Goal: Consume media (video, audio): Watch videos, listen to music or podcasts

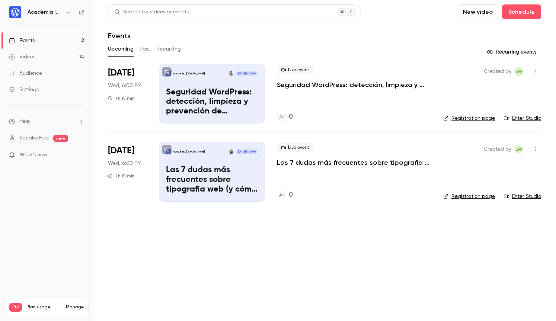
click at [29, 57] on div "Videos" at bounding box center [22, 56] width 26 height 7
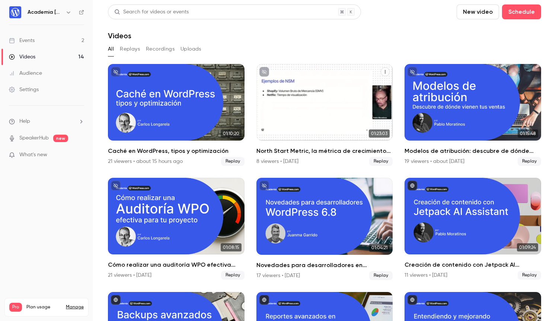
click at [308, 128] on div "North Start Metric, la métrica de crecimiento real" at bounding box center [324, 102] width 137 height 77
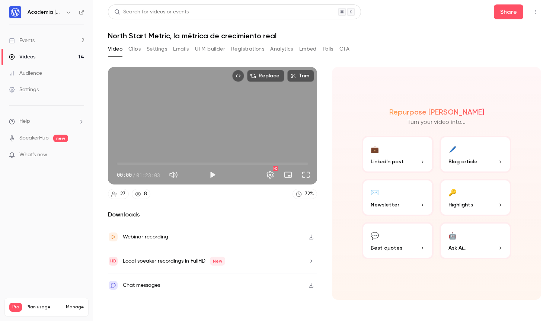
click at [310, 236] on icon "button" at bounding box center [311, 236] width 6 height 5
click at [32, 155] on span "What's new" at bounding box center [33, 155] width 28 height 8
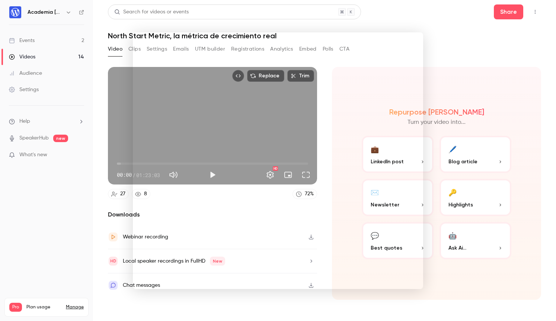
click at [55, 186] on div at bounding box center [278, 160] width 556 height 321
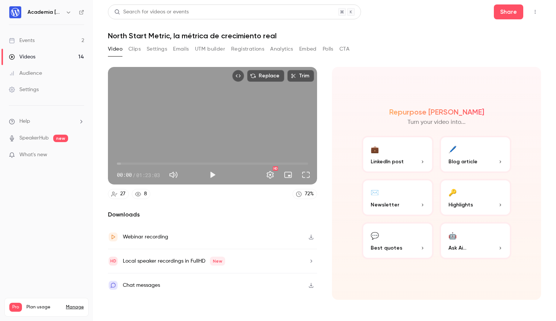
click at [135, 48] on button "Clips" at bounding box center [134, 49] width 12 height 12
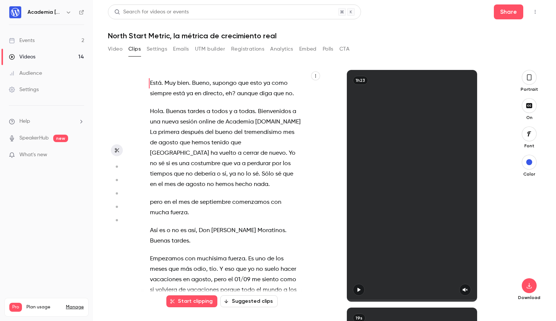
click at [245, 303] on button "Suggested clips" at bounding box center [248, 301] width 57 height 12
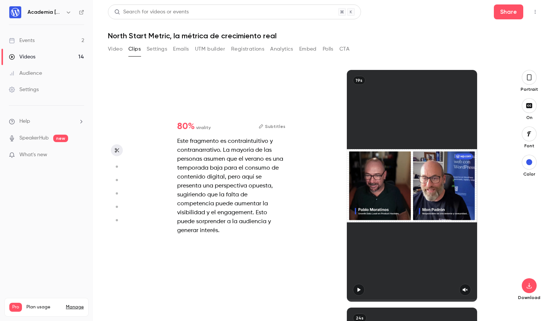
scroll to position [238, 0]
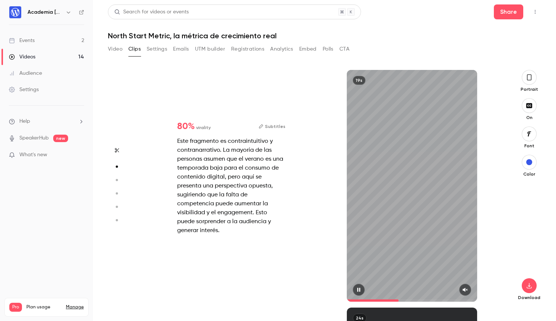
click at [467, 289] on icon "button" at bounding box center [465, 289] width 6 height 5
click at [360, 289] on icon "button" at bounding box center [359, 289] width 6 height 5
type input "*"
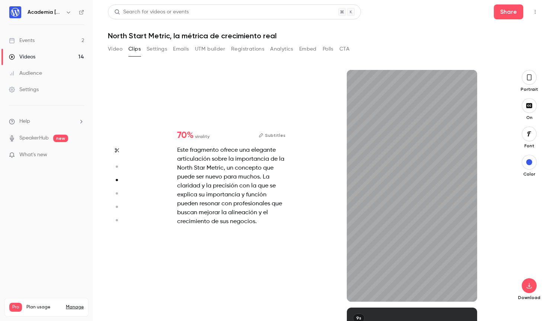
scroll to position [475, 0]
drag, startPoint x: 463, startPoint y: 289, endPoint x: 428, endPoint y: 294, distance: 35.6
click at [463, 289] on icon "button" at bounding box center [465, 290] width 5 height 4
click at [275, 137] on button "Subtitles" at bounding box center [272, 135] width 27 height 9
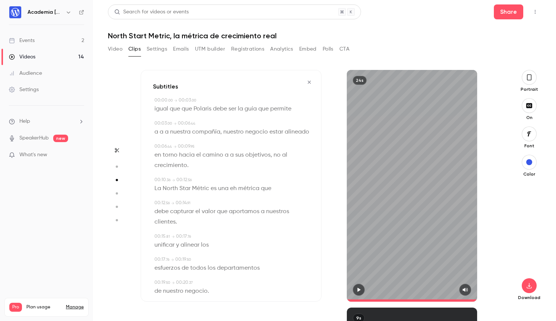
click at [162, 133] on span "a" at bounding box center [162, 132] width 4 height 10
type input "*"
click at [161, 144] on button "Edit" at bounding box center [159, 145] width 26 height 12
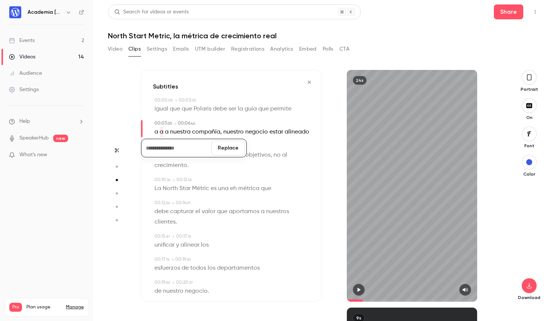
click at [228, 149] on button "Replace" at bounding box center [227, 148] width 33 height 15
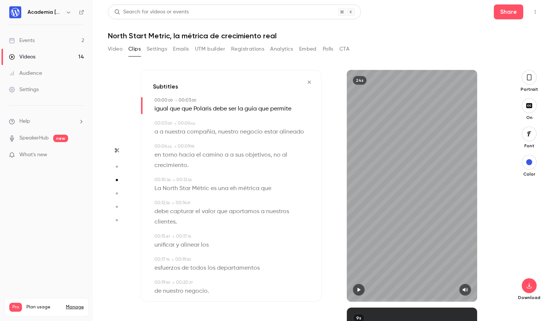
click at [162, 132] on span "a" at bounding box center [162, 132] width 4 height 10
type input "*"
click at [160, 143] on button "Edit" at bounding box center [159, 145] width 26 height 12
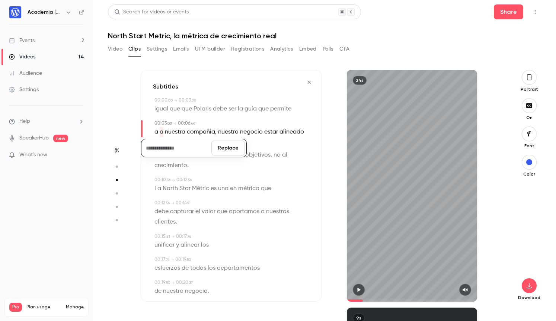
click at [230, 148] on button "Replace" at bounding box center [227, 148] width 33 height 15
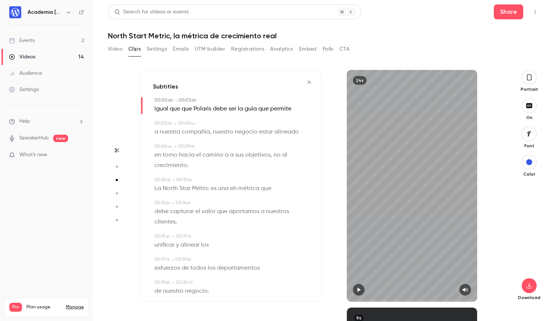
click at [226, 155] on span "a" at bounding box center [227, 155] width 4 height 10
type input "***"
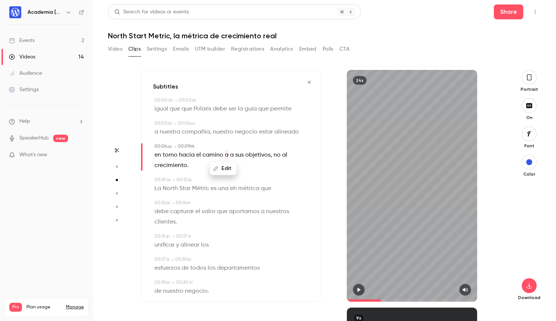
click at [224, 167] on button "Edit" at bounding box center [223, 169] width 26 height 12
click at [259, 170] on button "Replace" at bounding box center [260, 171] width 33 height 15
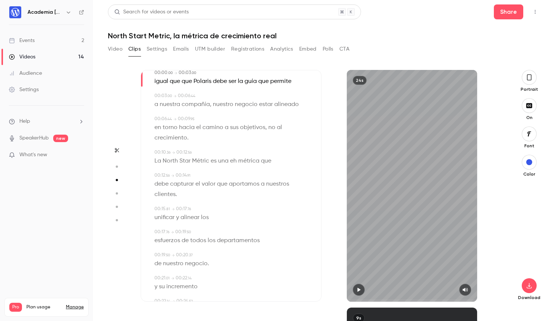
scroll to position [29, 0]
click at [232, 160] on span "eh" at bounding box center [233, 159] width 7 height 10
type input "****"
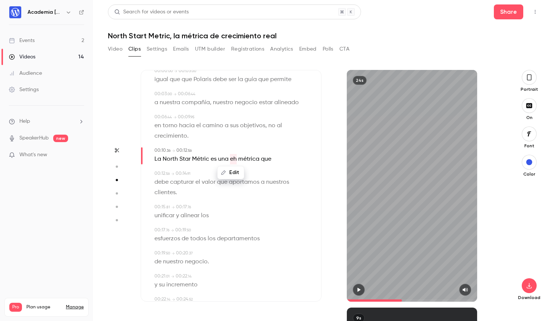
click at [236, 172] on button "Edit" at bounding box center [231, 173] width 26 height 12
click at [262, 175] on button "Replace" at bounding box center [267, 175] width 33 height 15
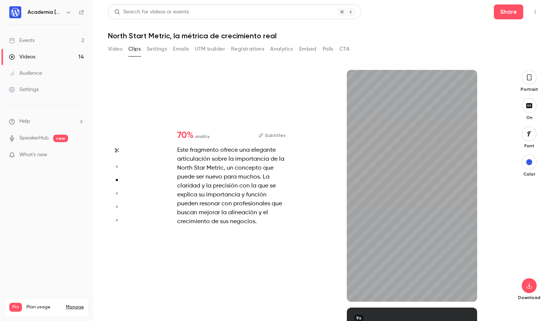
scroll to position [584, 0]
type input "*"
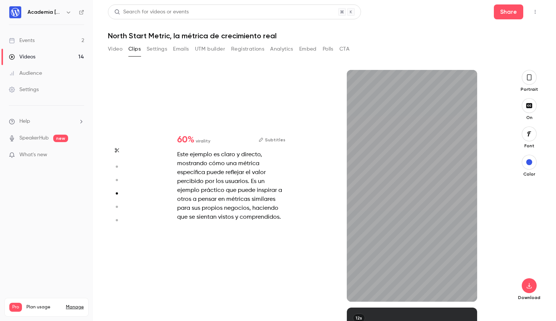
scroll to position [713, 0]
click at [465, 288] on icon "button" at bounding box center [465, 289] width 6 height 5
type input "*"
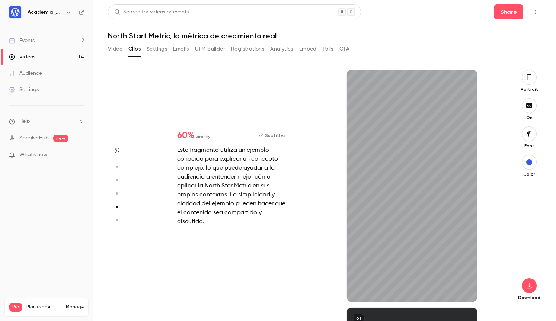
scroll to position [951, 0]
click at [467, 289] on icon "button" at bounding box center [465, 289] width 6 height 5
type input "*"
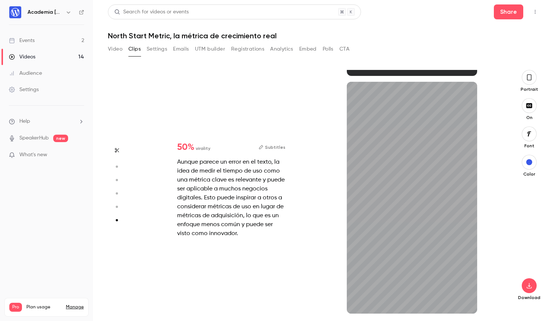
scroll to position [1177, 0]
type input "***"
click at [115, 51] on button "Video" at bounding box center [115, 49] width 15 height 12
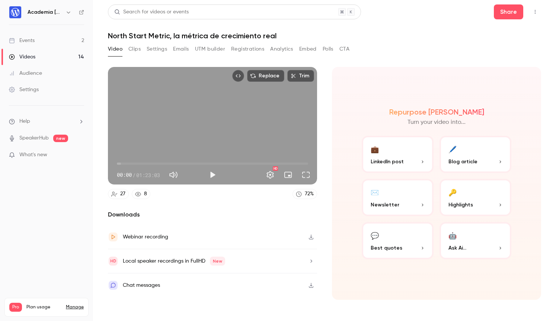
click at [136, 48] on button "Clips" at bounding box center [134, 49] width 12 height 12
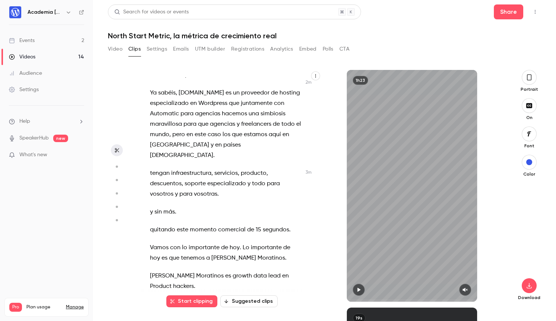
scroll to position [804, 0]
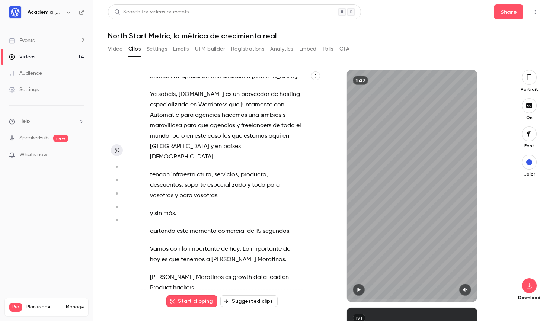
click at [161, 48] on button "Settings" at bounding box center [157, 49] width 20 height 12
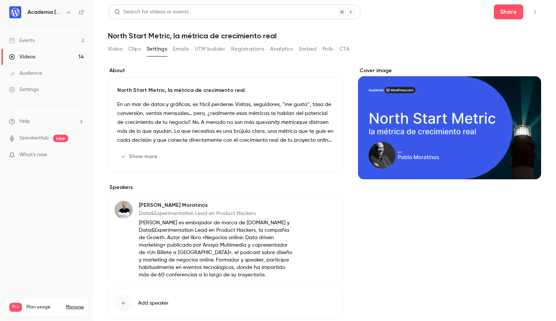
click at [151, 157] on button "Show more" at bounding box center [139, 157] width 45 height 12
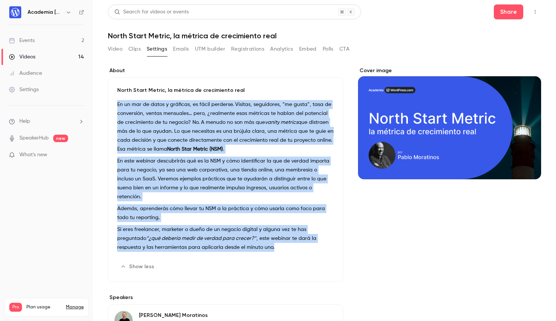
drag, startPoint x: 118, startPoint y: 104, endPoint x: 281, endPoint y: 236, distance: 210.0
click at [281, 236] on div "En un mar de datos y gráficas, es fácil perderse. Visitas, seguidores, “me gust…" at bounding box center [225, 177] width 216 height 155
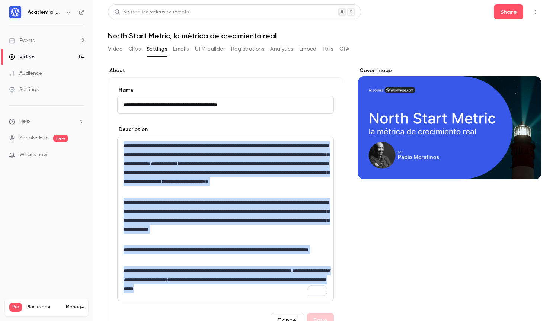
drag, startPoint x: 124, startPoint y: 144, endPoint x: 289, endPoint y: 286, distance: 217.6
click at [289, 286] on div "**********" at bounding box center [226, 219] width 216 height 164
copy div "**********"
click at [137, 51] on button "Clips" at bounding box center [134, 49] width 12 height 12
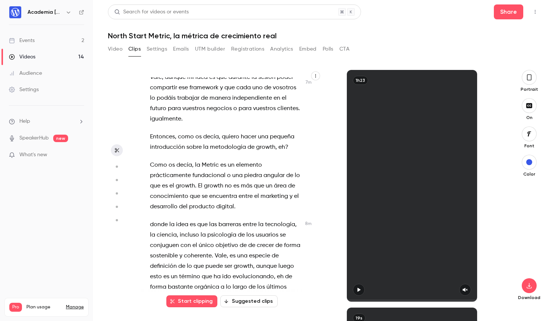
scroll to position [2192, 0]
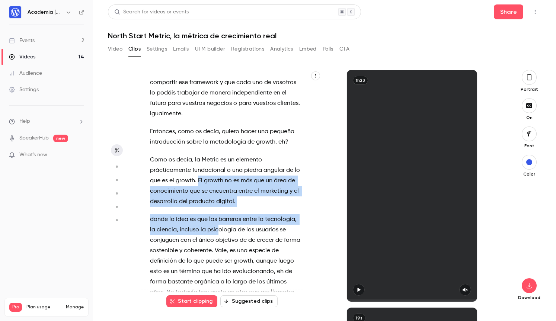
drag, startPoint x: 198, startPoint y: 118, endPoint x: 216, endPoint y: 170, distance: 55.6
click at [216, 170] on div "Está . Muy bien . Bueno , supongo que esto ya como siempre está ya en directo ,…" at bounding box center [229, 189] width 177 height 224
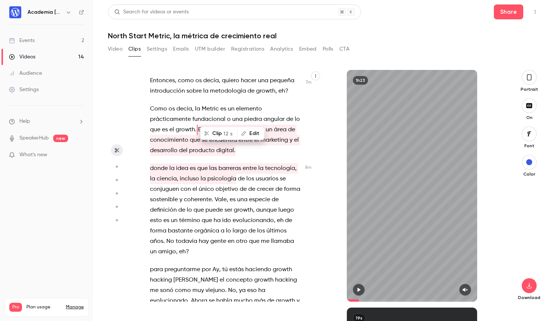
click at [216, 226] on span "orgánica" at bounding box center [206, 231] width 25 height 10
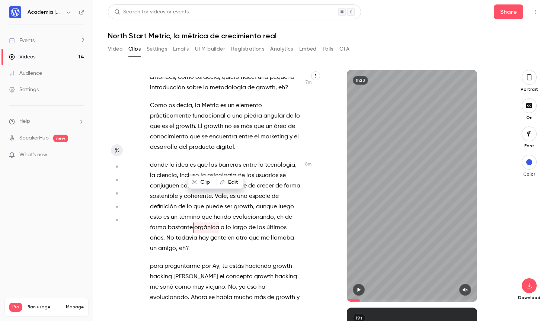
scroll to position [2246, 0]
drag, startPoint x: 260, startPoint y: 285, endPoint x: 229, endPoint y: 172, distance: 116.6
click at [229, 172] on div "Está . Muy bien . Bueno , supongo que esto ya como siempre está ya en directo ,…" at bounding box center [231, 186] width 181 height 232
click at [229, 202] on span "ser" at bounding box center [228, 207] width 8 height 10
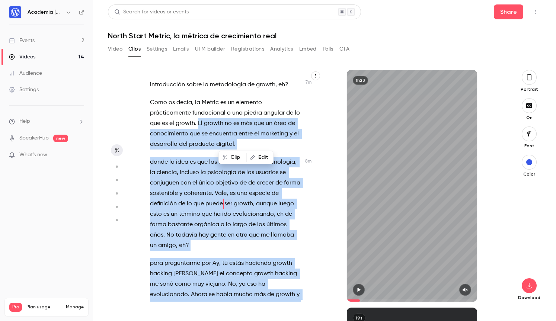
scroll to position [2251, 0]
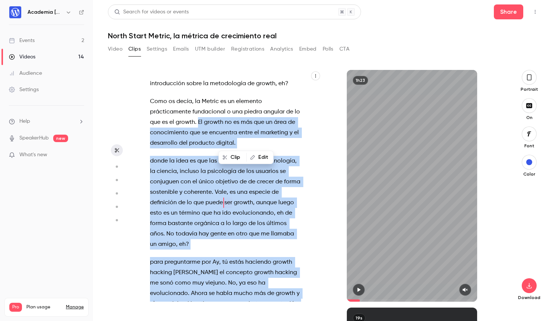
drag, startPoint x: 198, startPoint y: 129, endPoint x: 251, endPoint y: 280, distance: 160.0
click at [251, 280] on div "Está . Muy bien . Bueno , supongo que esto ya como siempre está ya en directo ,…" at bounding box center [229, 189] width 177 height 224
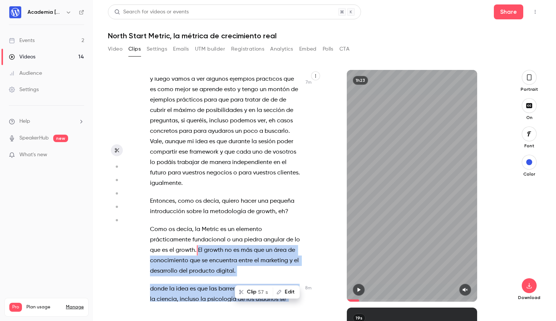
scroll to position [2121, 0]
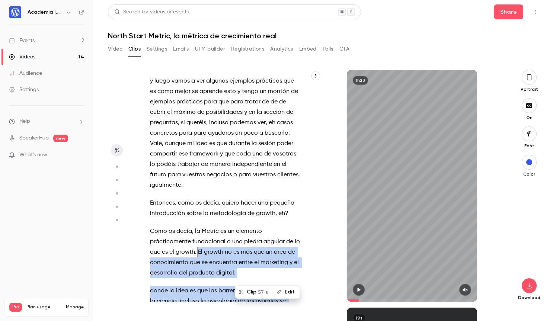
click at [250, 291] on button "Clip 57 s" at bounding box center [253, 292] width 37 height 12
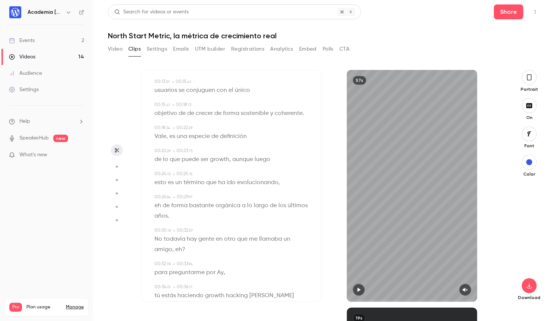
scroll to position [140, 0]
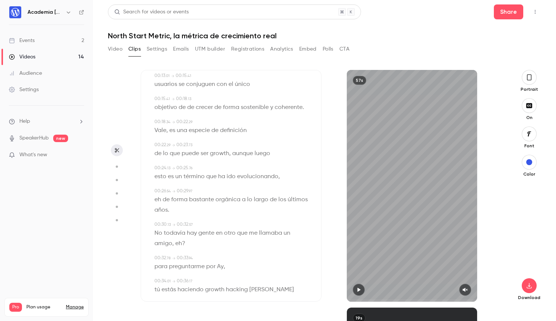
click at [158, 200] on span "eh" at bounding box center [157, 200] width 7 height 10
type input "****"
click at [156, 213] on button "Edit" at bounding box center [155, 213] width 26 height 12
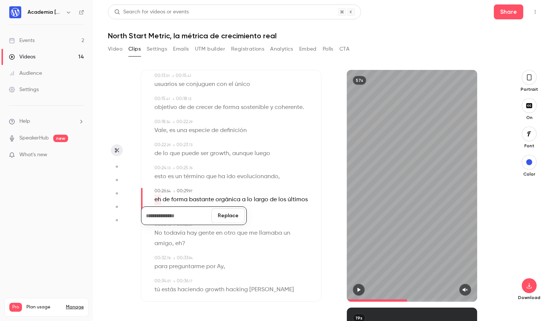
click at [229, 219] on button "Replace" at bounding box center [227, 215] width 33 height 15
click at [182, 245] on span "?" at bounding box center [183, 243] width 3 height 10
type input "****"
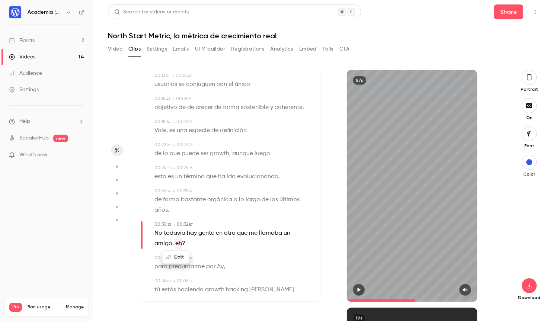
click at [176, 259] on button "Edit" at bounding box center [176, 257] width 26 height 12
click at [226, 260] on button "Replace" at bounding box center [227, 259] width 33 height 15
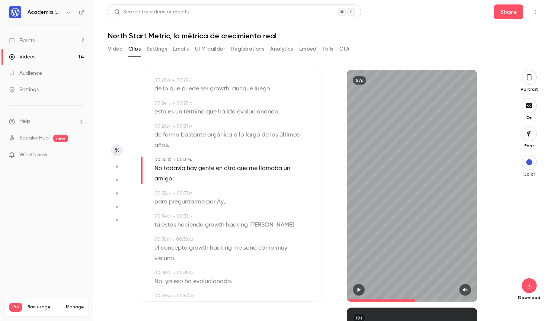
scroll to position [207, 0]
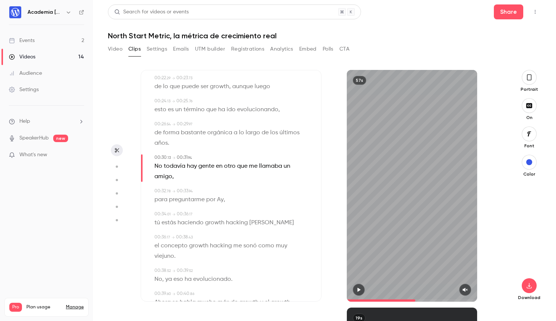
click at [222, 200] on span "Ay" at bounding box center [220, 200] width 7 height 10
type input "****"
click at [221, 211] on button "Edit" at bounding box center [218, 213] width 26 height 12
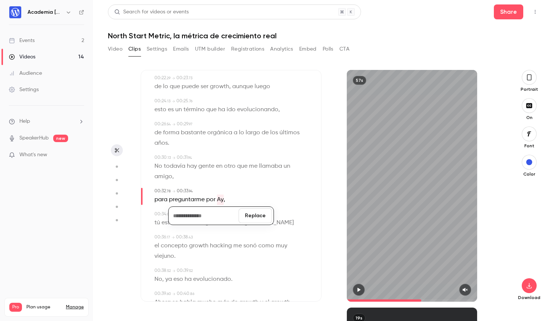
click at [262, 218] on button "Replace" at bounding box center [254, 215] width 33 height 15
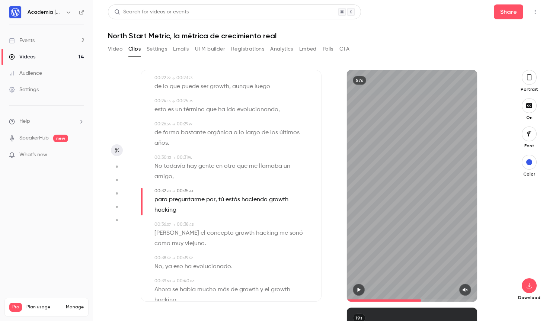
click at [160, 233] on span "Ján" at bounding box center [176, 233] width 45 height 10
type input "****"
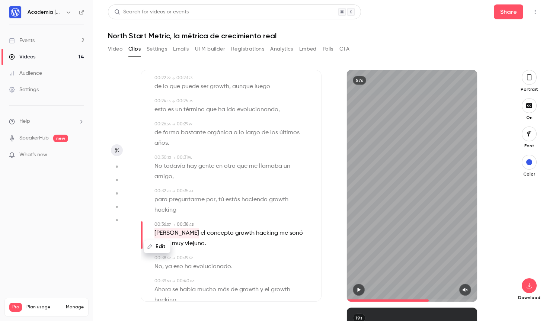
click at [161, 246] on button "Edit" at bounding box center [157, 247] width 26 height 12
click at [230, 245] on button "Replace" at bounding box center [227, 249] width 33 height 15
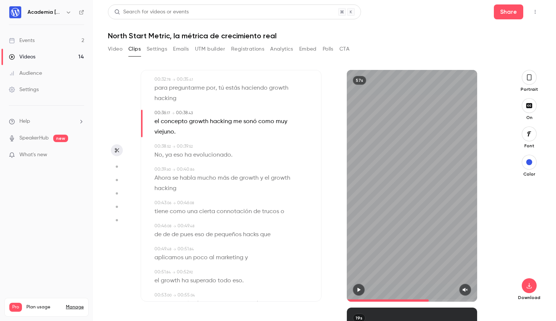
scroll to position [320, 0]
click at [166, 228] on span "de" at bounding box center [166, 233] width 7 height 10
type input "****"
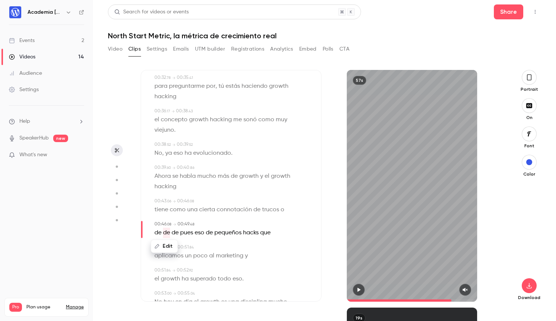
click at [167, 240] on button "Edit" at bounding box center [164, 246] width 26 height 12
click at [228, 241] on button "Replace" at bounding box center [227, 248] width 33 height 15
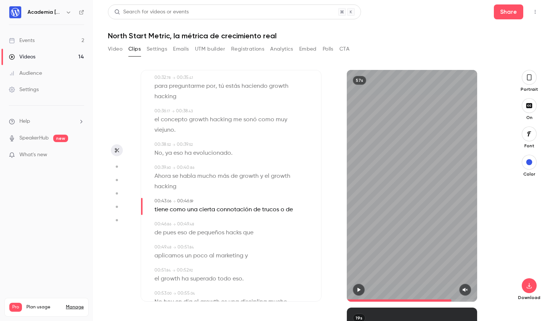
click at [158, 228] on span "de" at bounding box center [157, 233] width 7 height 10
type input "****"
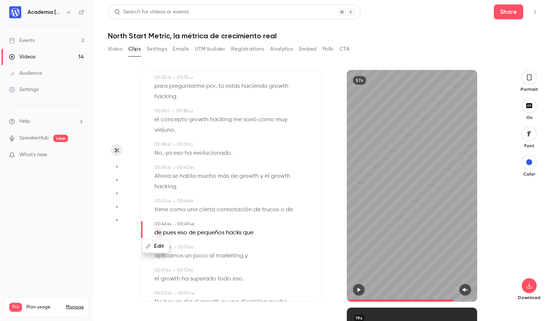
click at [160, 240] on button "Edit" at bounding box center [156, 246] width 26 height 12
click at [234, 241] on button "Replace" at bounding box center [227, 248] width 33 height 15
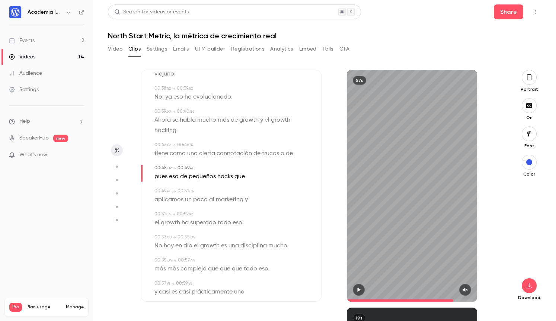
scroll to position [380, 0]
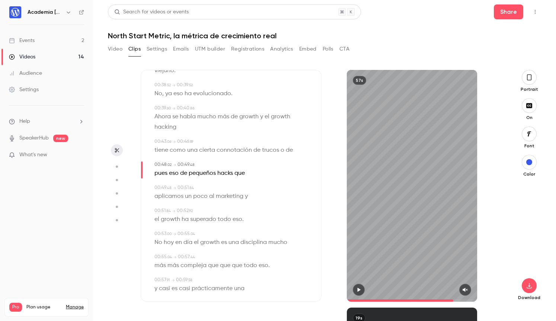
click at [173, 260] on span "más" at bounding box center [173, 265] width 12 height 10
type input "**"
click at [173, 273] on button "Edit" at bounding box center [171, 279] width 26 height 12
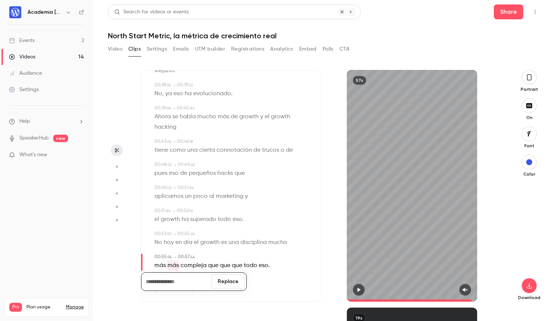
click at [226, 274] on button "Replace" at bounding box center [227, 281] width 33 height 15
type input "**"
click at [211, 260] on span "que" at bounding box center [212, 265] width 10 height 10
click at [214, 273] on button "Edit" at bounding box center [209, 279] width 26 height 12
click at [241, 274] on button "Replace" at bounding box center [246, 281] width 33 height 15
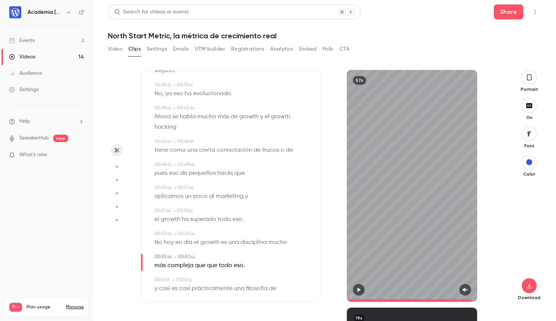
type input "**"
click at [211, 260] on span "que" at bounding box center [212, 265] width 10 height 10
click at [212, 273] on button "Edit" at bounding box center [209, 279] width 26 height 12
click at [243, 274] on button "Replace" at bounding box center [246, 281] width 33 height 15
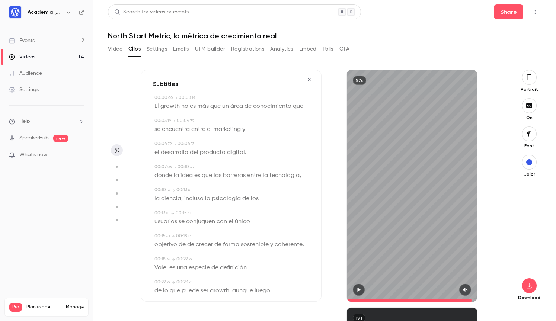
scroll to position [0, 0]
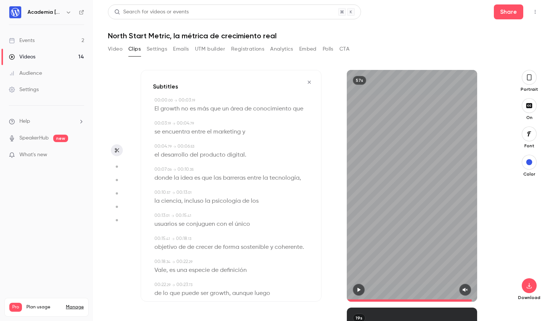
click at [171, 110] on span "growth" at bounding box center [169, 109] width 19 height 10
type input "*"
click at [167, 122] on button "Edit" at bounding box center [168, 122] width 26 height 12
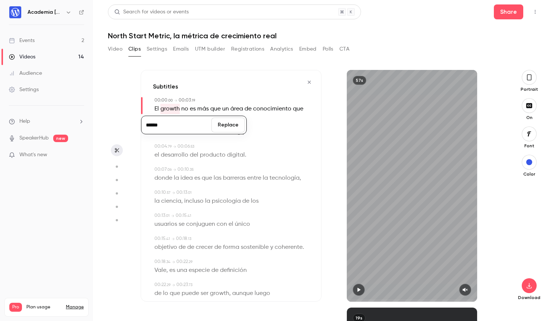
drag, startPoint x: 150, startPoint y: 125, endPoint x: 147, endPoint y: 131, distance: 6.7
click at [150, 125] on input "******" at bounding box center [176, 125] width 67 height 15
type input "******"
click at [223, 122] on button "Replace" at bounding box center [227, 125] width 33 height 15
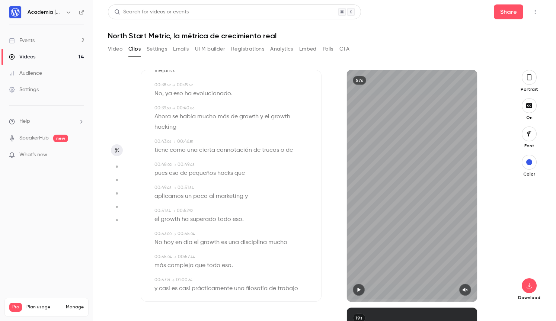
scroll to position [379, 0]
click at [160, 238] on span "No" at bounding box center [158, 243] width 8 height 10
type input "**"
click at [158, 251] on button "Edit" at bounding box center [156, 257] width 26 height 12
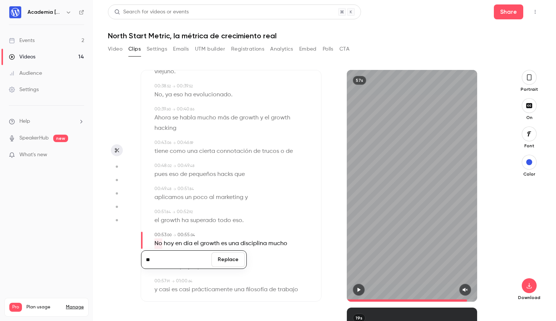
click at [154, 252] on input "**" at bounding box center [176, 259] width 67 height 15
type input "***"
click at [227, 252] on button "Replace" at bounding box center [227, 259] width 33 height 15
click at [228, 239] on div "00:00 . 00 → 00:03 . 19 El Growth no es más que un área de conocimiento que 00:…" at bounding box center [231, 9] width 156 height 583
click at [167, 285] on span "casi" at bounding box center [164, 290] width 11 height 10
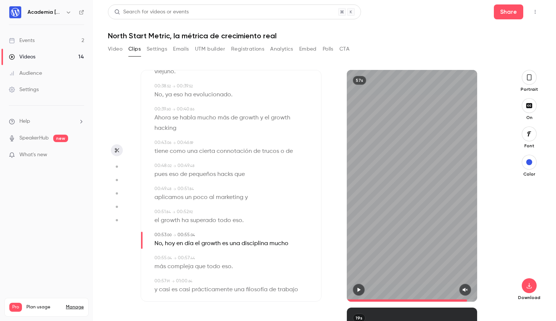
type input "****"
click at [165, 270] on button "Edit" at bounding box center [162, 276] width 26 height 12
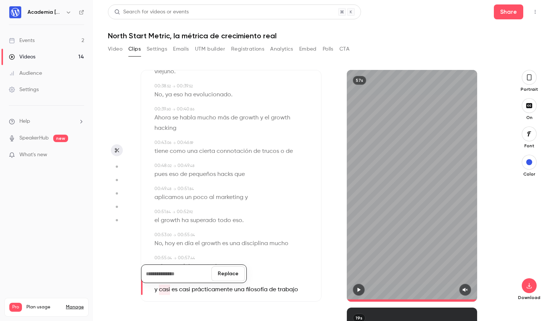
click at [225, 266] on button "Replace" at bounding box center [227, 273] width 33 height 15
type input "****"
click at [289, 283] on span "en" at bounding box center [290, 288] width 7 height 10
click at [289, 269] on button "Edit" at bounding box center [287, 275] width 26 height 12
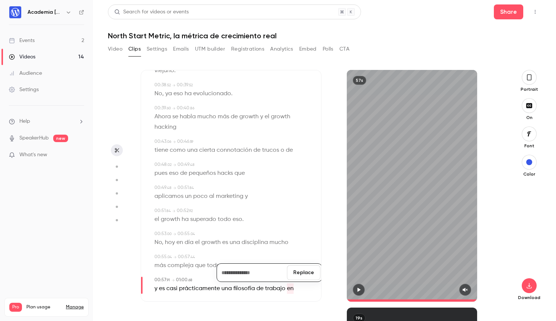
click at [300, 265] on button "Replace" at bounding box center [303, 272] width 33 height 15
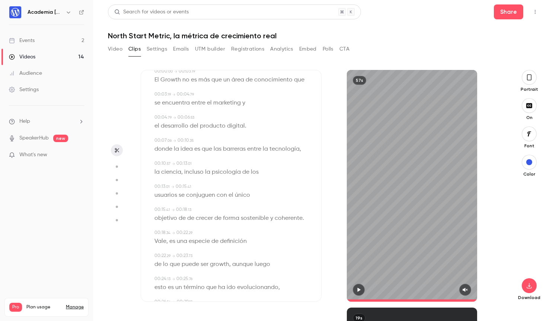
scroll to position [0, 0]
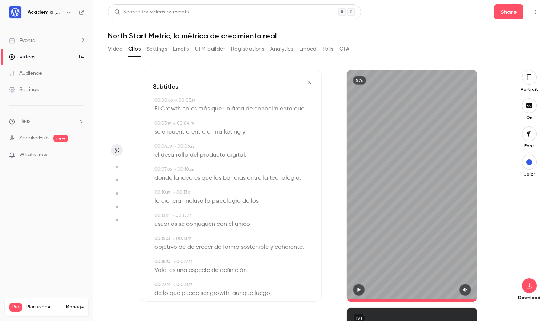
click at [309, 81] on icon "button" at bounding box center [309, 82] width 6 height 5
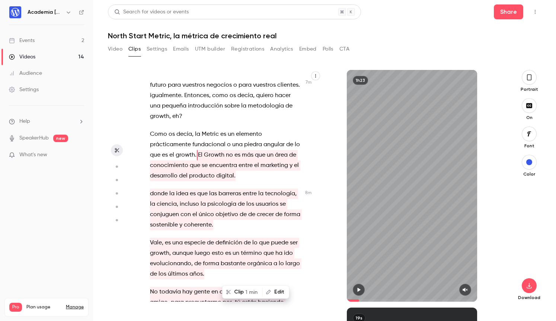
scroll to position [2191, 0]
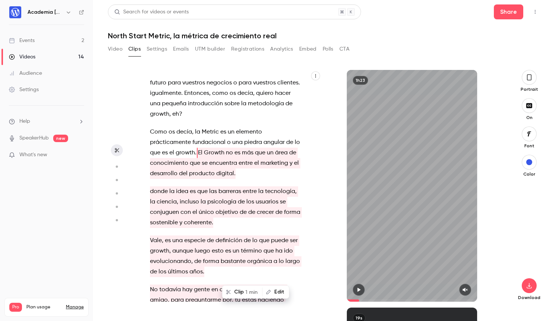
click at [183, 148] on span "growth" at bounding box center [185, 153] width 19 height 10
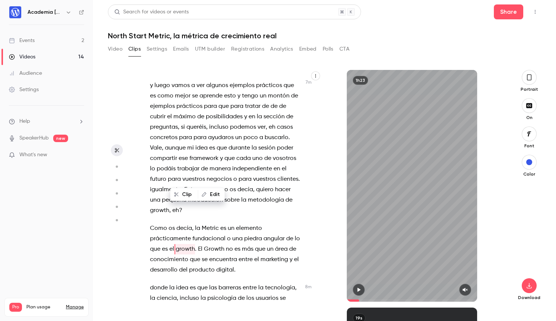
scroll to position [2091, 0]
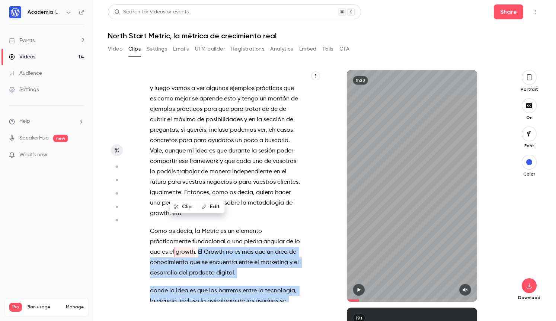
drag, startPoint x: 198, startPoint y: 188, endPoint x: 204, endPoint y: 212, distance: 24.8
click at [204, 212] on div "Está . Muy bien . [PERSON_NAME] , supongo que esto ya como siempre está ya en d…" at bounding box center [231, 186] width 181 height 232
click at [183, 219] on div "Está . Muy bien . [PERSON_NAME] , supongo que esto ya como siempre está ya en d…" at bounding box center [229, 189] width 177 height 224
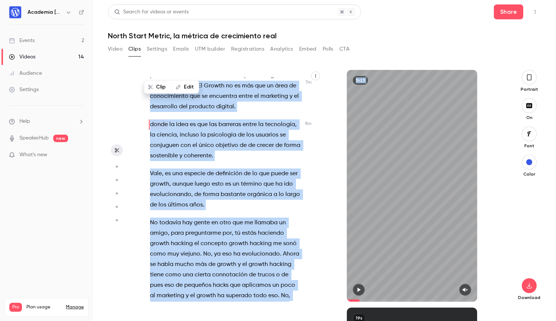
scroll to position [2277, 0]
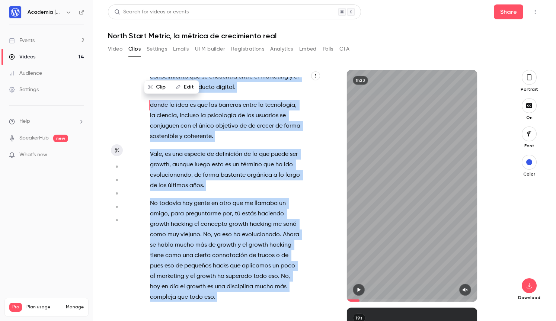
drag, startPoint x: 199, startPoint y: 150, endPoint x: 211, endPoint y: 263, distance: 114.0
click at [211, 263] on div "Está . Muy bien . [PERSON_NAME] , supongo que esto ya como siempre está ya en d…" at bounding box center [229, 189] width 177 height 224
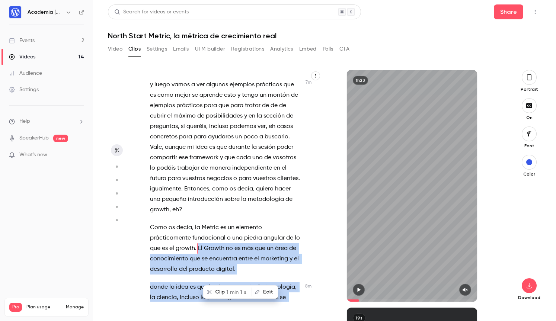
scroll to position [2091, 0]
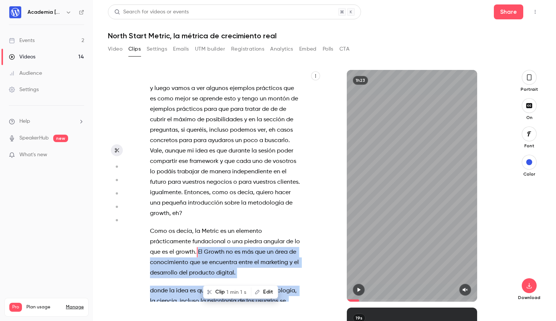
click at [219, 291] on button "Clip 1 min 1 s" at bounding box center [227, 292] width 47 height 12
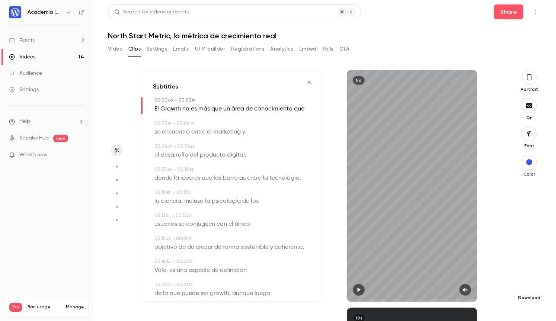
click at [526, 286] on icon "button" at bounding box center [528, 286] width 9 height 6
click at [310, 82] on icon "button" at bounding box center [309, 82] width 6 height 5
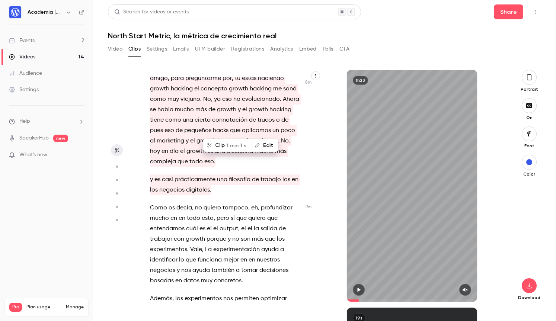
scroll to position [2411, 0]
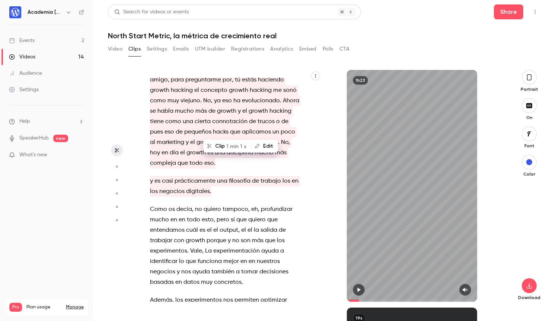
click at [285, 176] on p "y es casi prácticamente una filosofía de trabajo los en los negocios digitales ." at bounding box center [225, 186] width 151 height 21
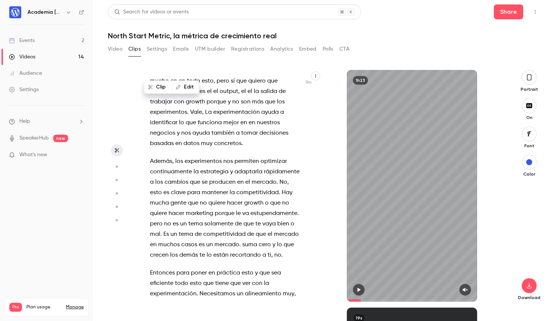
scroll to position [2552, 0]
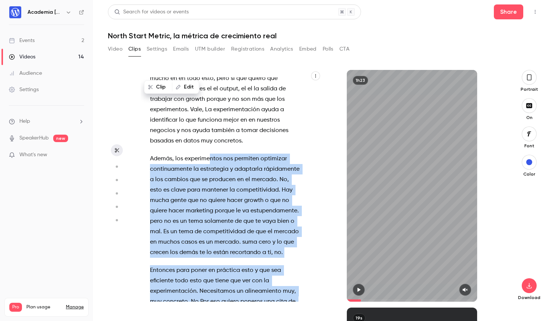
drag, startPoint x: 258, startPoint y: 279, endPoint x: 208, endPoint y: 100, distance: 186.0
click at [208, 100] on div "Está . Muy bien . [PERSON_NAME] , supongo que esto ya como siempre está ya en d…" at bounding box center [229, 189] width 177 height 224
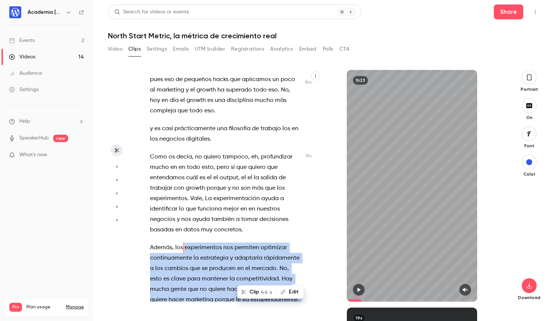
scroll to position [2459, 0]
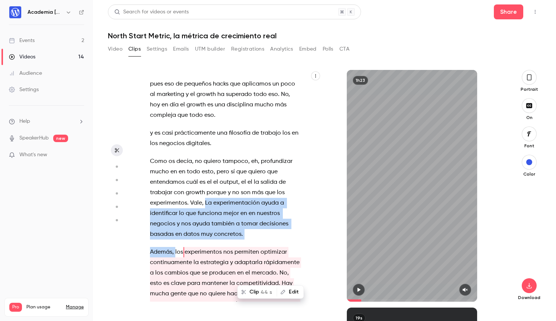
drag, startPoint x: 205, startPoint y: 138, endPoint x: 176, endPoint y: 187, distance: 56.5
click at [176, 187] on div "Está . Muy bien . [PERSON_NAME] , supongo que esto ya como siempre está ya en d…" at bounding box center [229, 189] width 177 height 224
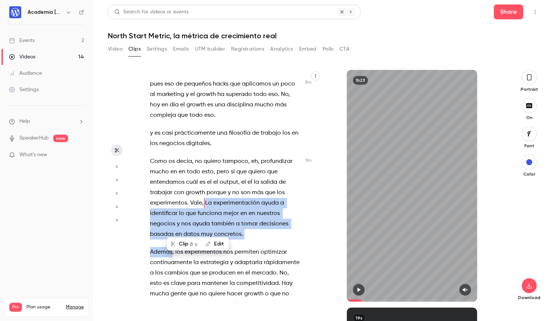
scroll to position [2410, 0]
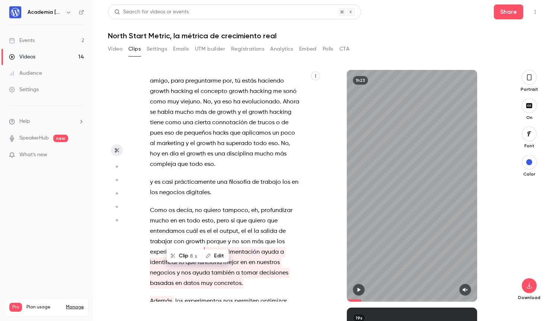
click at [211, 226] on span "el" at bounding box center [209, 231] width 5 height 10
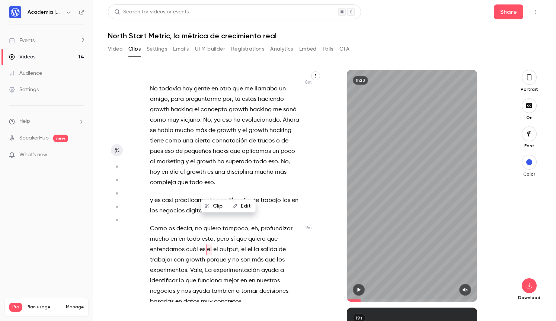
scroll to position [2389, 0]
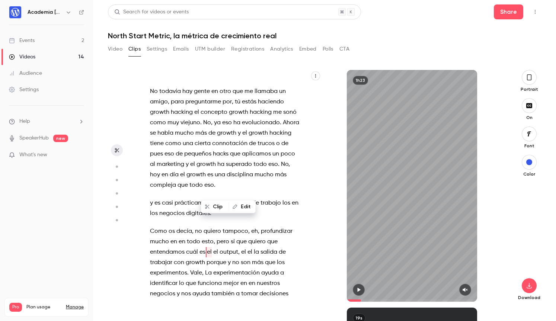
click at [264, 268] on span "ayuda" at bounding box center [269, 273] width 17 height 10
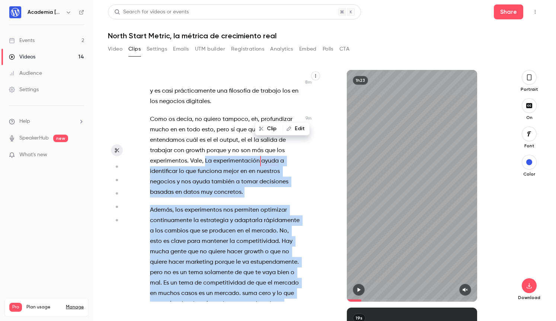
scroll to position [2536, 0]
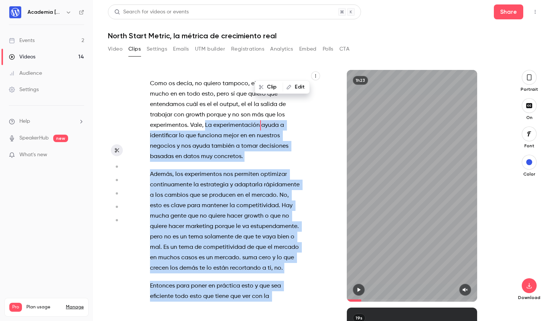
drag, startPoint x: 206, startPoint y: 188, endPoint x: 254, endPoint y: 294, distance: 116.3
click at [254, 294] on div "Está . Muy bien . [PERSON_NAME] , supongo que esto ya como siempre está ya en d…" at bounding box center [229, 189] width 177 height 224
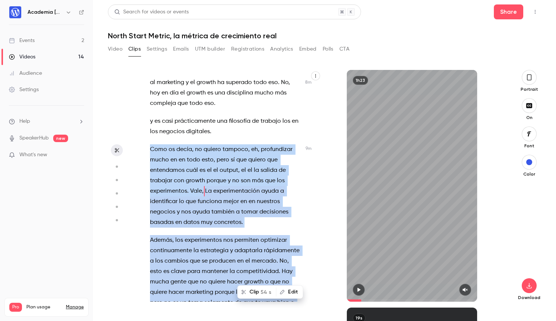
scroll to position [2452, 0]
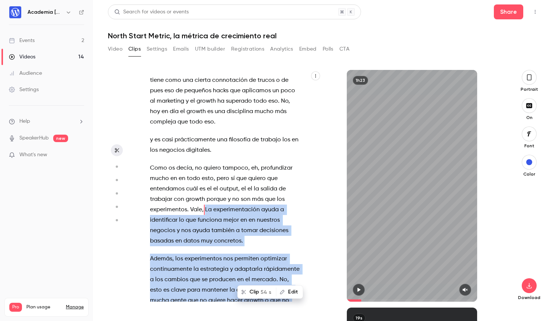
drag, startPoint x: 297, startPoint y: 275, endPoint x: 206, endPoint y: 145, distance: 158.3
click at [206, 145] on div "Está . Muy bien . [PERSON_NAME] , supongo que esto ya como siempre está ya en d…" at bounding box center [229, 189] width 177 height 224
click at [244, 291] on span "1 min 31 s" at bounding box center [253, 292] width 23 height 8
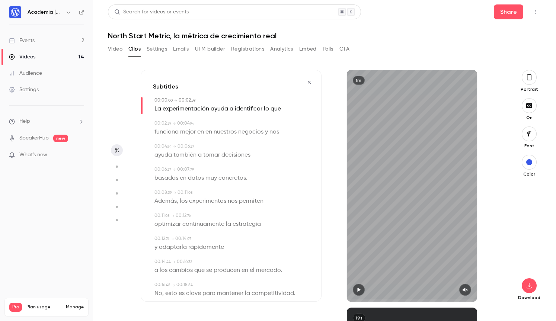
click at [197, 133] on span "en" at bounding box center [200, 132] width 7 height 10
type input "***"
click at [200, 145] on button "Edit" at bounding box center [198, 145] width 26 height 12
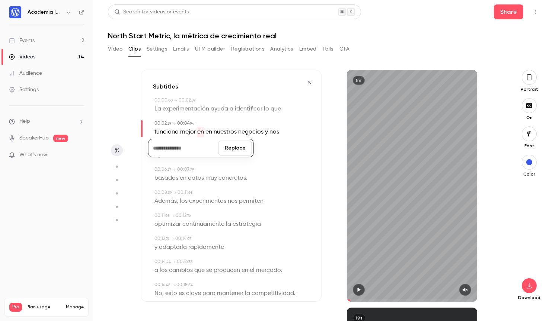
click at [225, 150] on button "Replace" at bounding box center [234, 148] width 33 height 15
type input "***"
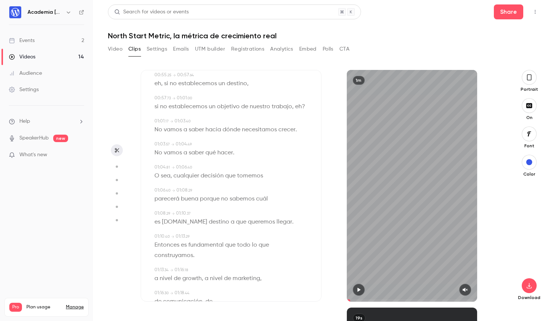
scroll to position [661, 0]
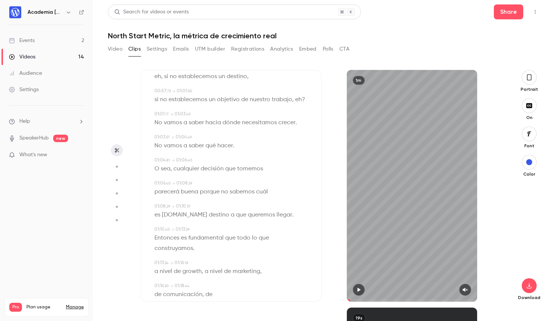
click at [170, 210] on span "el.de" at bounding box center [184, 215] width 45 height 10
type input "****"
click at [169, 222] on button "Edit" at bounding box center [166, 228] width 26 height 12
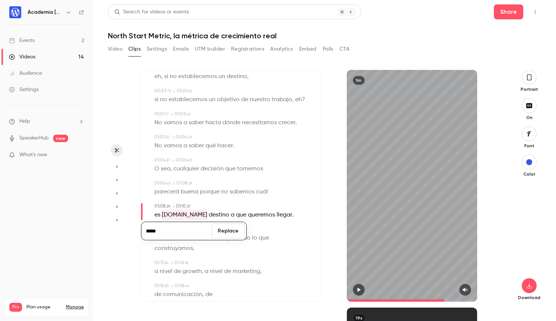
click at [172, 224] on input "*****" at bounding box center [176, 231] width 67 height 15
type input "**"
click at [229, 224] on button "Replace" at bounding box center [227, 231] width 33 height 15
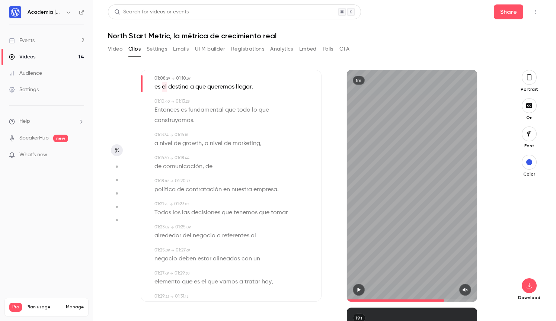
scroll to position [795, 0]
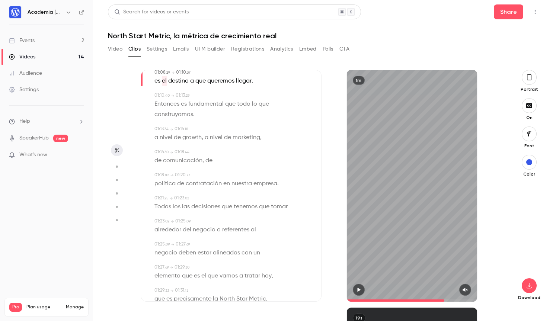
type input "****"
click at [529, 287] on icon "button" at bounding box center [528, 286] width 9 height 6
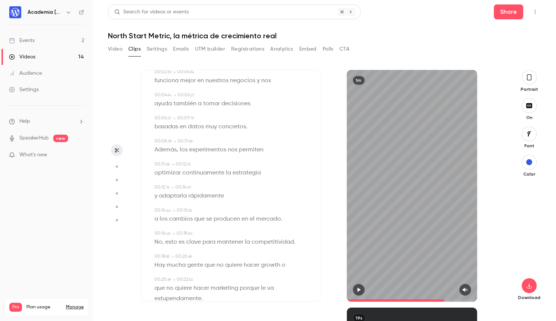
scroll to position [0, 0]
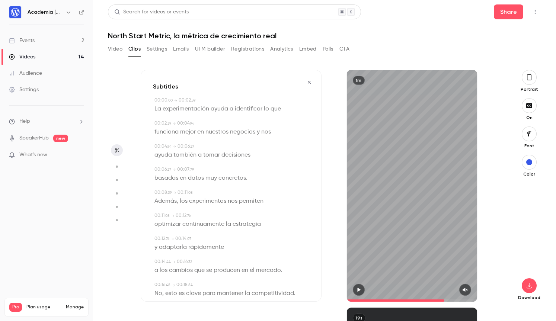
click at [311, 83] on icon "button" at bounding box center [309, 82] width 6 height 5
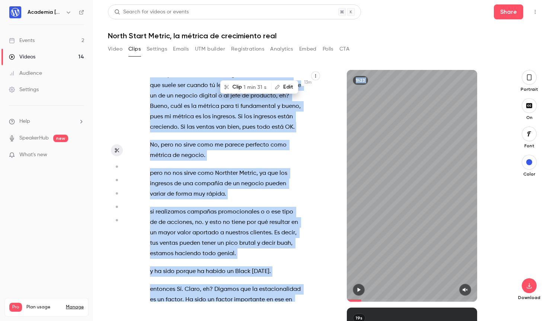
scroll to position [3668, 0]
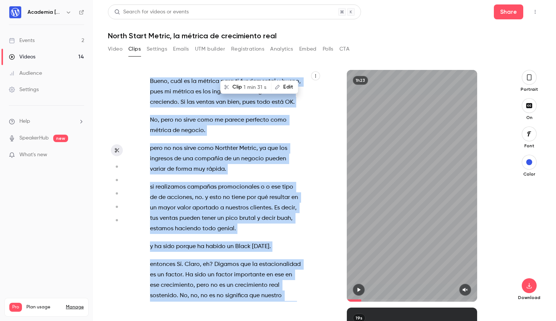
drag, startPoint x: 151, startPoint y: 131, endPoint x: 253, endPoint y: 232, distance: 144.1
click at [253, 232] on div "Está . Muy bien . [PERSON_NAME] , supongo que esto ya como siempre está ya en d…" at bounding box center [229, 189] width 177 height 224
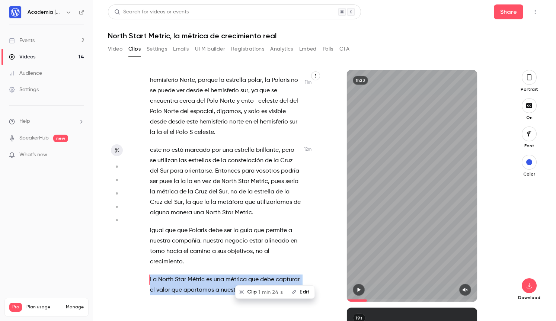
scroll to position [3329, 0]
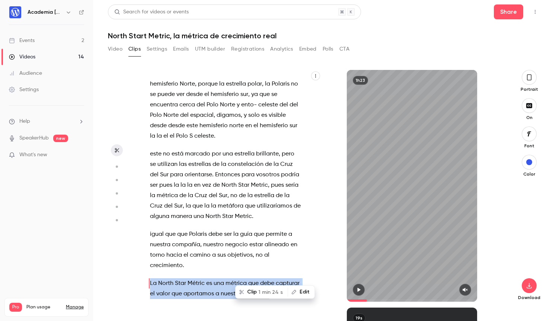
click at [250, 292] on button "Clip 1 min 24 s" at bounding box center [261, 292] width 51 height 12
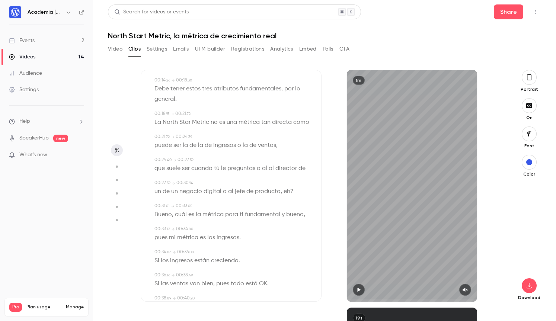
scroll to position [200, 0]
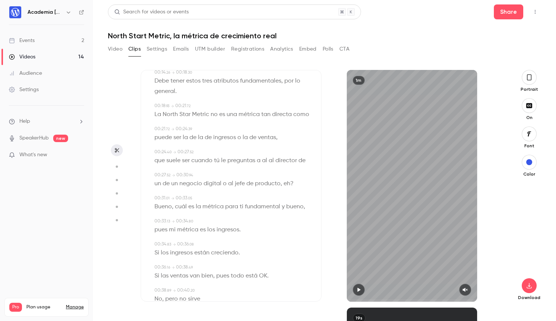
click at [264, 158] on span "al" at bounding box center [264, 160] width 5 height 10
type input "****"
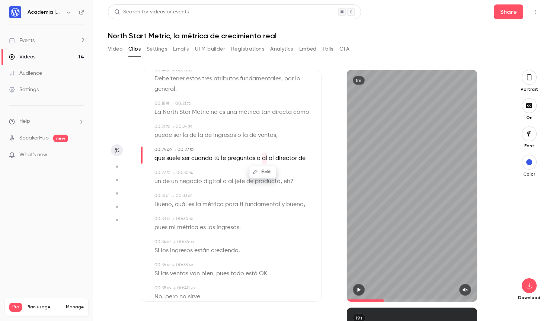
click at [264, 171] on button "Edit" at bounding box center [263, 172] width 26 height 12
click at [299, 173] on button "Replace" at bounding box center [299, 174] width 33 height 15
type input "****"
click at [259, 160] on span "a" at bounding box center [259, 158] width 4 height 10
click at [258, 169] on button "Edit" at bounding box center [257, 172] width 26 height 12
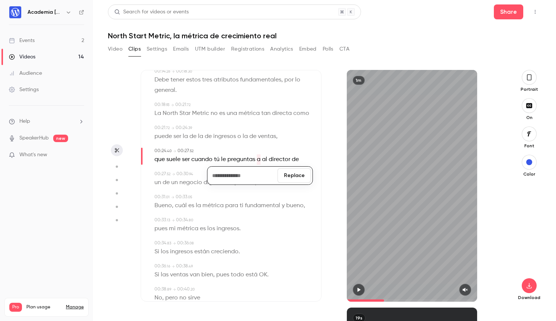
click at [294, 174] on button "Replace" at bounding box center [293, 175] width 33 height 15
click at [158, 183] on span "un" at bounding box center [157, 183] width 7 height 10
type input "****"
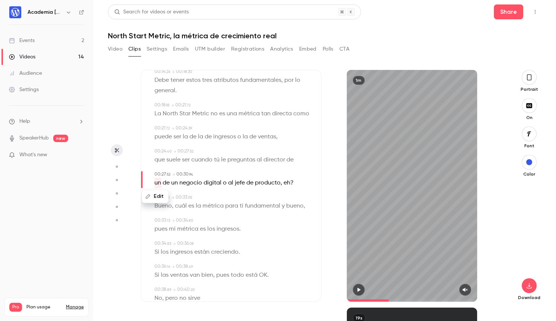
click at [161, 196] on button "Edit" at bounding box center [155, 196] width 26 height 12
click at [232, 198] on button "Replace" at bounding box center [227, 199] width 33 height 15
click at [157, 183] on span "de" at bounding box center [157, 183] width 7 height 10
type input "****"
click at [157, 196] on button "Edit" at bounding box center [156, 197] width 26 height 12
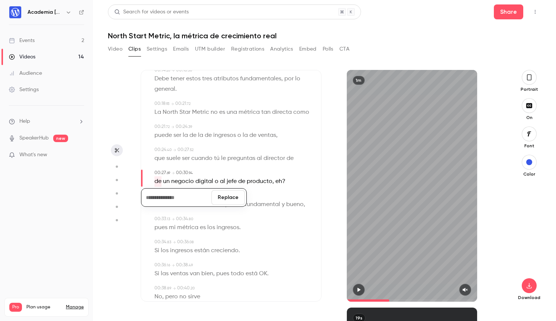
scroll to position [201, 0]
click at [227, 199] on button "Replace" at bounding box center [227, 198] width 33 height 15
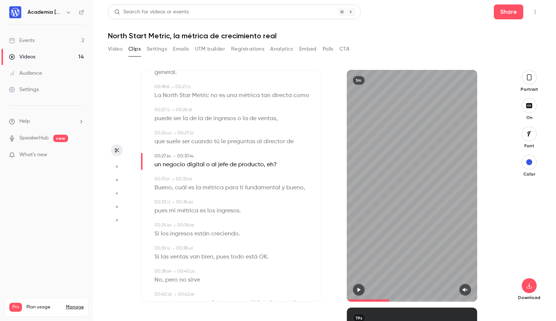
click at [271, 164] on span "eh" at bounding box center [270, 165] width 7 height 10
type input "****"
click at [270, 176] on button "Edit" at bounding box center [266, 178] width 26 height 12
click at [302, 180] on button "Replace" at bounding box center [303, 180] width 33 height 15
type input "****"
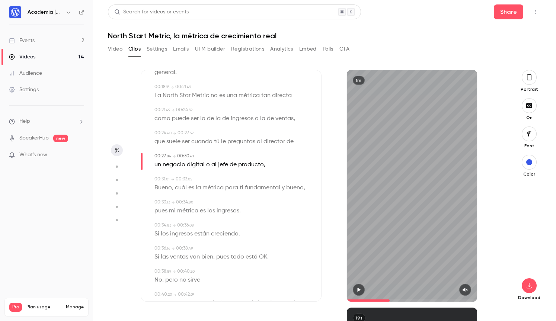
click at [260, 167] on span "producto" at bounding box center [251, 165] width 26 height 10
click at [247, 179] on button "Edit" at bounding box center [247, 178] width 26 height 12
click at [235, 183] on input "********" at bounding box center [232, 180] width 67 height 15
type input "*********"
click at [286, 184] on button "Replace" at bounding box center [284, 180] width 33 height 15
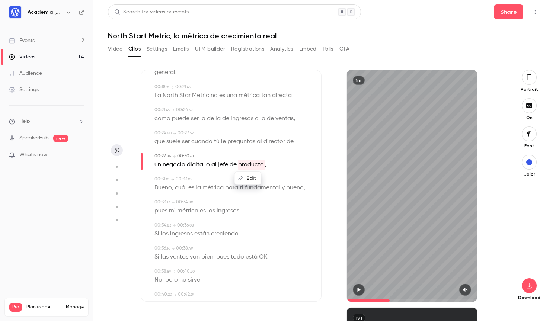
click at [271, 169] on div "Edit un negocio digital o al jefe de producto. ," at bounding box center [231, 165] width 155 height 10
click at [265, 166] on span "," at bounding box center [265, 165] width 1 height 10
click at [178, 211] on span "métrica" at bounding box center [187, 211] width 21 height 10
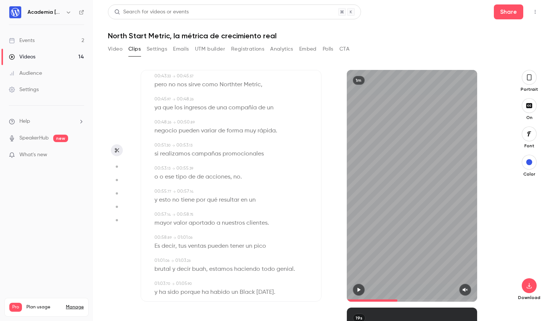
scroll to position [463, 0]
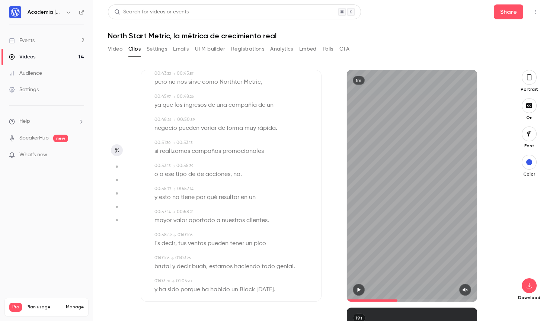
click at [155, 172] on span "o" at bounding box center [156, 174] width 4 height 10
type input "****"
click at [154, 185] on button "Edit" at bounding box center [154, 188] width 26 height 12
click at [228, 193] on button "Replace" at bounding box center [227, 190] width 33 height 15
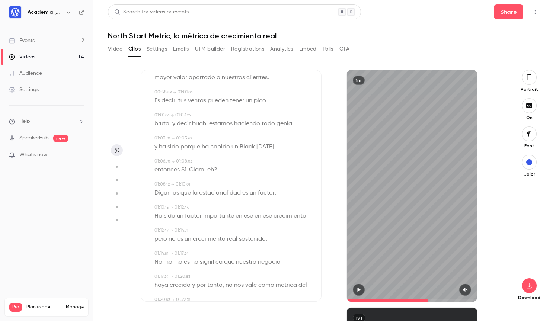
scroll to position [609, 0]
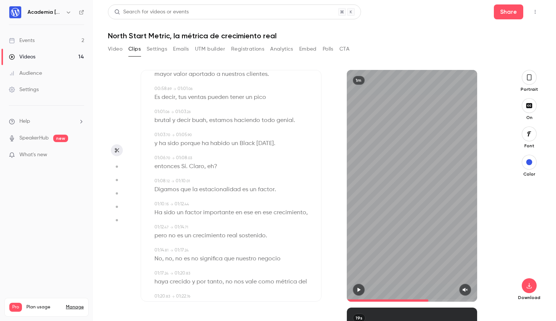
click at [212, 166] on span "eh" at bounding box center [210, 166] width 7 height 10
type input "****"
click at [209, 182] on button "Edit" at bounding box center [208, 180] width 26 height 12
click at [237, 182] on button "Replace" at bounding box center [244, 182] width 33 height 15
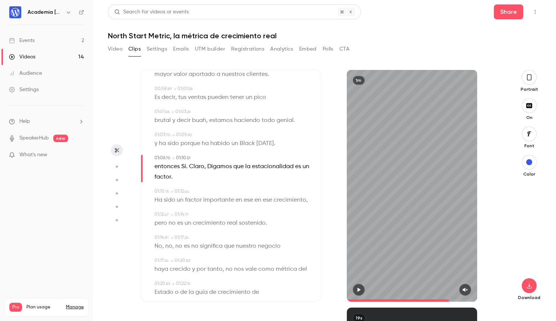
type input "****"
click at [170, 168] on span "entonces" at bounding box center [166, 166] width 25 height 10
click at [169, 180] on button "Edit" at bounding box center [165, 180] width 26 height 12
click at [224, 182] on button "Replace" at bounding box center [227, 182] width 33 height 15
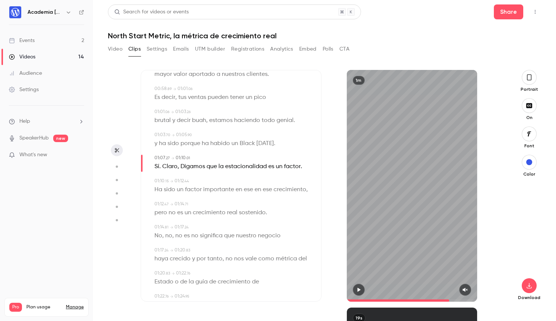
click at [157, 167] on span "Sí" at bounding box center [156, 166] width 5 height 10
type input "****"
click at [159, 181] on button "Edit" at bounding box center [154, 180] width 26 height 12
click at [227, 180] on button "Replace" at bounding box center [227, 182] width 33 height 15
click at [164, 167] on span "Claro" at bounding box center [161, 166] width 15 height 10
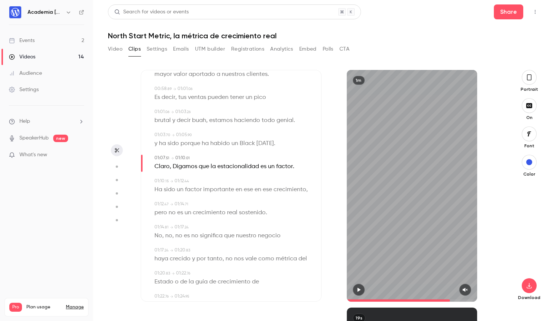
type input "****"
click at [164, 178] on button "Edit" at bounding box center [160, 180] width 26 height 12
click at [228, 182] on button "Replace" at bounding box center [227, 182] width 33 height 15
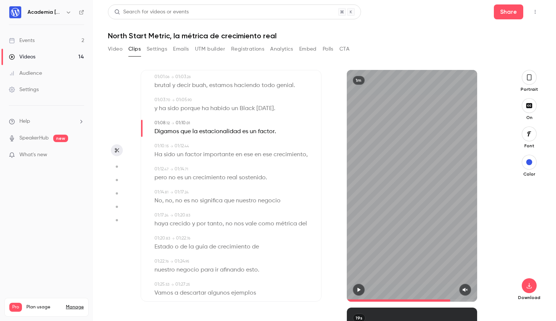
scroll to position [645, 0]
click at [248, 153] on span "ese" at bounding box center [248, 154] width 9 height 10
type input "****"
click at [248, 167] on button "Edit" at bounding box center [245, 167] width 26 height 12
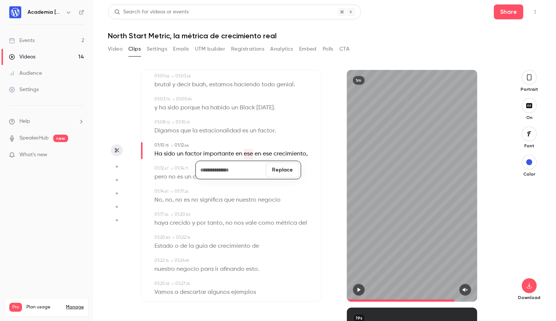
click at [277, 171] on button "Replace" at bounding box center [282, 170] width 33 height 15
type input "****"
click at [237, 154] on span "en" at bounding box center [238, 154] width 7 height 10
click at [239, 166] on button "Edit" at bounding box center [236, 167] width 26 height 12
click at [267, 171] on button "Replace" at bounding box center [272, 170] width 33 height 15
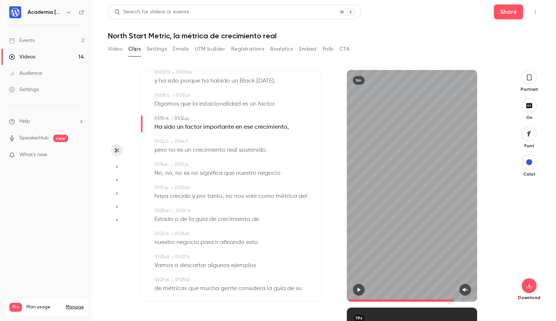
scroll to position [673, 0]
click at [167, 172] on span "no" at bounding box center [168, 172] width 7 height 10
type input "****"
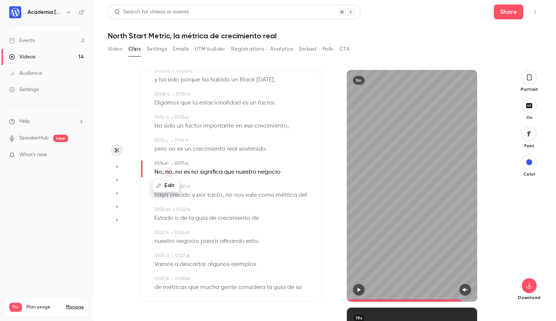
click at [168, 186] on button "Edit" at bounding box center [166, 186] width 26 height 12
click at [226, 187] on button "Replace" at bounding box center [227, 188] width 33 height 15
type input "****"
click at [167, 172] on span "no" at bounding box center [168, 172] width 7 height 10
click at [169, 184] on button "Edit" at bounding box center [166, 186] width 26 height 12
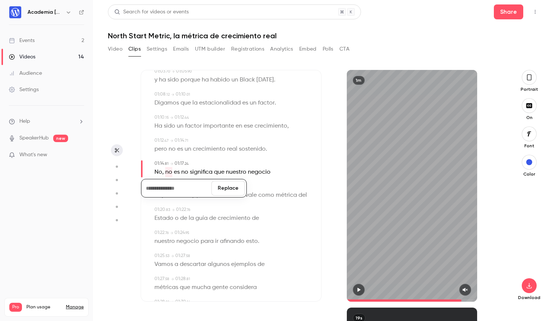
click at [222, 188] on button "Replace" at bounding box center [227, 188] width 33 height 15
type input "****"
click at [169, 173] on span "es" at bounding box center [168, 172] width 6 height 10
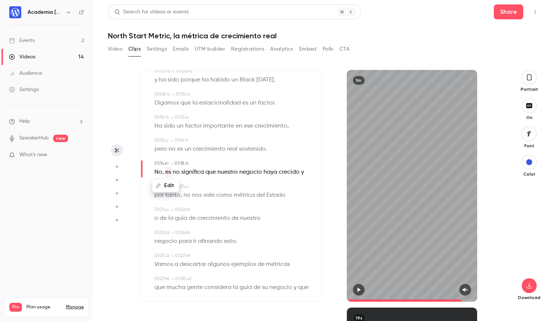
click at [172, 186] on button "Edit" at bounding box center [166, 186] width 26 height 12
click at [224, 187] on button "Replace" at bounding box center [227, 188] width 33 height 15
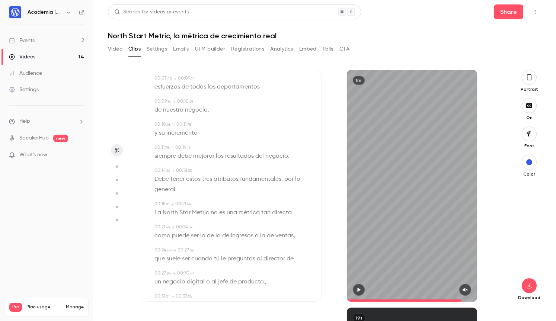
scroll to position [0, 0]
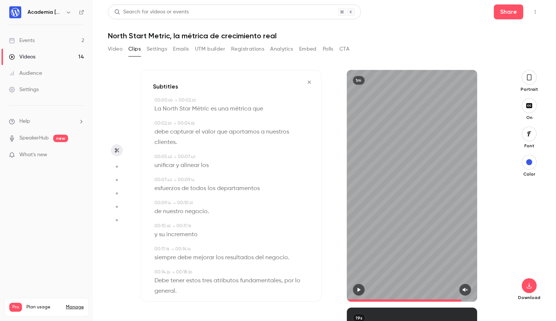
click at [309, 82] on icon "button" at bounding box center [309, 82] width 3 height 3
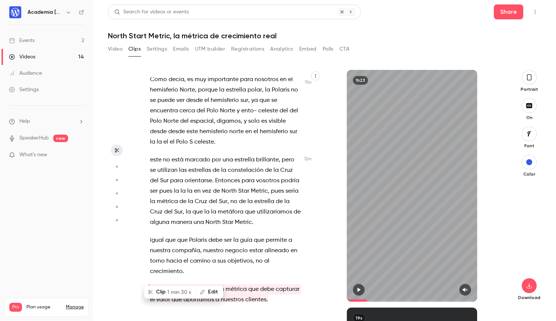
scroll to position [3318, 0]
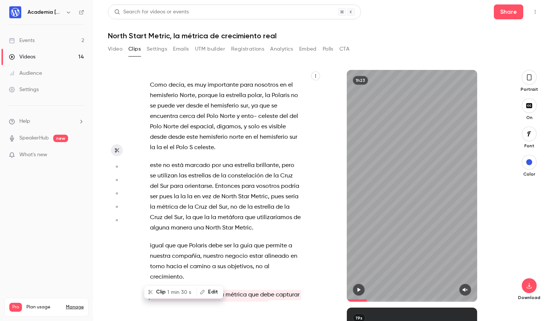
click at [196, 241] on p "igual que que Polaris debe ser la guía que permite a nuestra compañía , nuestro…" at bounding box center [225, 262] width 151 height 42
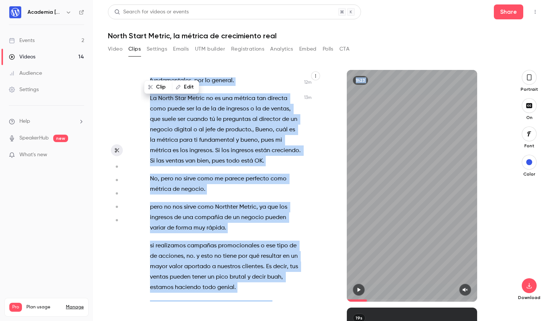
scroll to position [3674, 0]
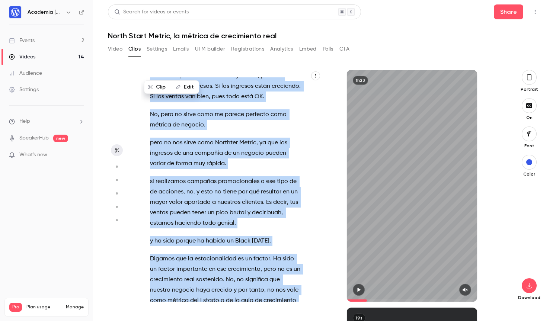
drag, startPoint x: 151, startPoint y: 95, endPoint x: 193, endPoint y: 215, distance: 127.4
click at [193, 215] on div "Está . Muy bien . [PERSON_NAME] , supongo que esto ya como siempre está ya en d…" at bounding box center [229, 189] width 177 height 224
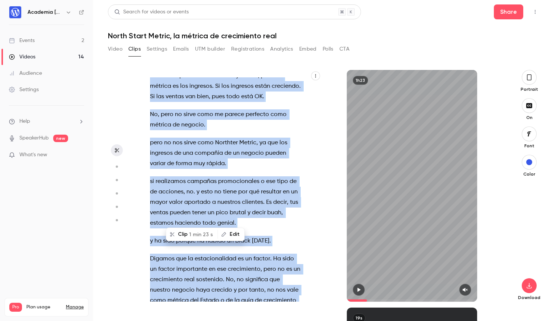
click at [186, 234] on button "Clip 1 min 23 s" at bounding box center [192, 234] width 51 height 12
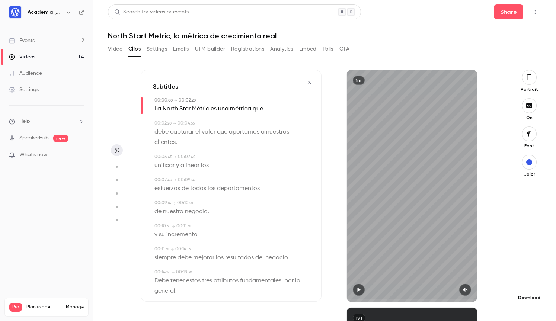
click at [527, 285] on icon "button" at bounding box center [528, 286] width 9 height 6
click at [312, 82] on icon "button" at bounding box center [309, 82] width 6 height 5
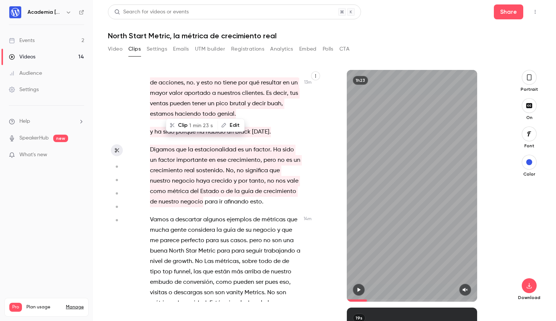
scroll to position [3782, 0]
click at [263, 145] on p "Digamos que la estacionalidad es un factor . Ha sido un factor importante en es…" at bounding box center [225, 176] width 151 height 62
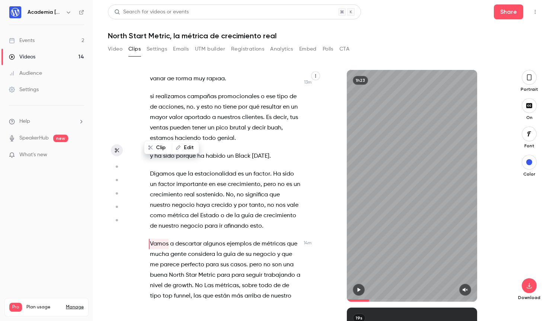
scroll to position [3750, 0]
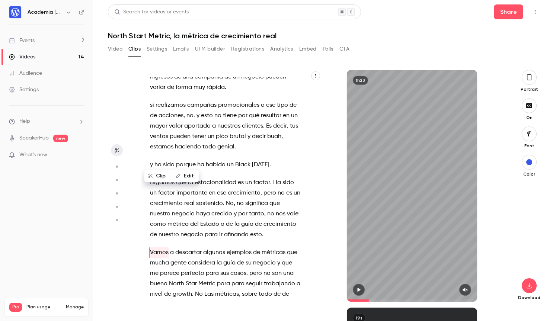
click at [157, 177] on span "Digamos" at bounding box center [162, 182] width 25 height 10
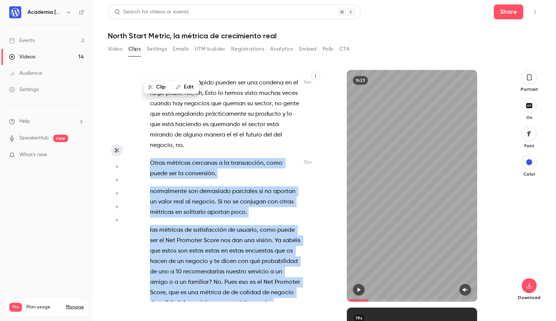
scroll to position [4078, 0]
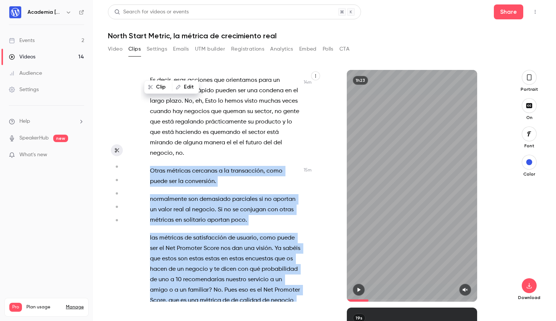
drag, startPoint x: 151, startPoint y: 143, endPoint x: 244, endPoint y: 241, distance: 135.5
click at [244, 241] on div "Está . Muy bien . [PERSON_NAME] , supongo que esto ya como siempre está ya en d…" at bounding box center [229, 189] width 177 height 224
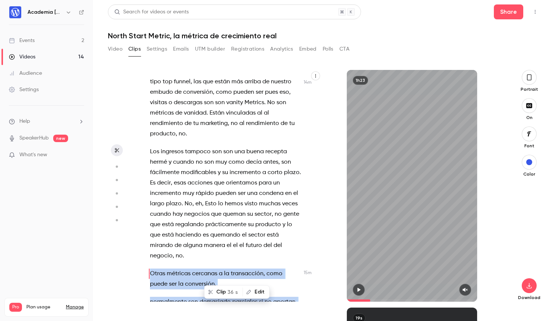
scroll to position [3963, 0]
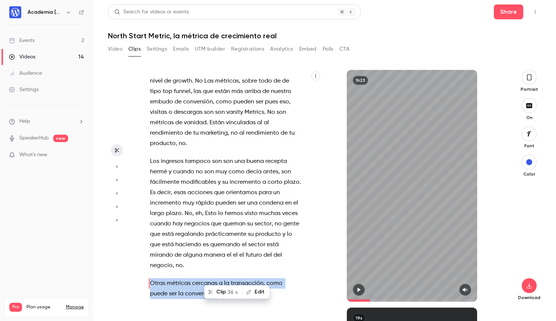
click at [223, 291] on button "Clip 36 s" at bounding box center [223, 292] width 37 height 12
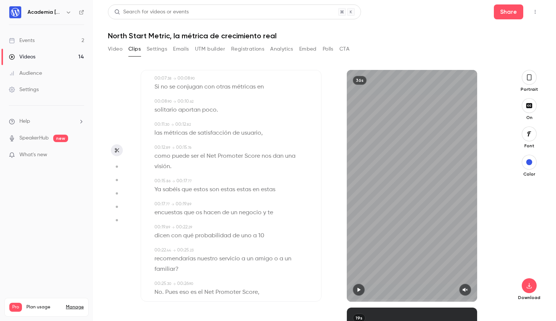
scroll to position [115, 0]
click at [199, 189] on span "estos" at bounding box center [200, 188] width 15 height 10
type input "****"
click at [199, 201] on button "Edit" at bounding box center [199, 202] width 26 height 12
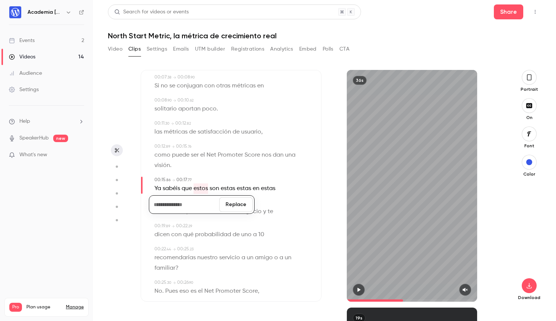
drag, startPoint x: 246, startPoint y: 207, endPoint x: 240, endPoint y: 207, distance: 5.6
click at [240, 207] on button "Replace" at bounding box center [235, 204] width 33 height 15
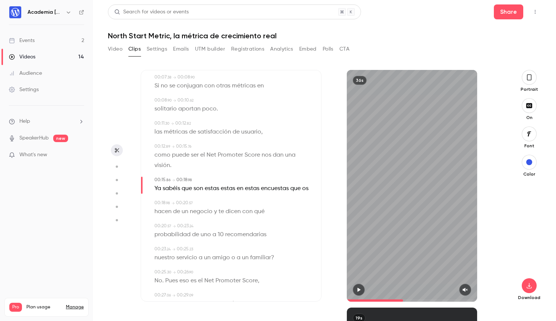
type input "****"
click at [227, 189] on span "estas" at bounding box center [228, 188] width 15 height 10
click at [228, 200] on button "Edit" at bounding box center [226, 202] width 26 height 12
click at [260, 205] on button "Replace" at bounding box center [262, 204] width 33 height 15
type input "****"
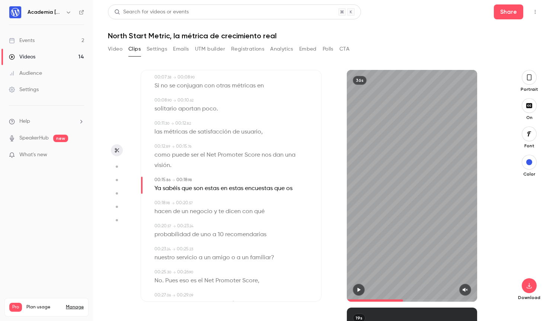
click at [224, 190] on span "en" at bounding box center [224, 188] width 7 height 10
click at [228, 201] on button "Edit" at bounding box center [222, 202] width 26 height 12
click at [254, 206] on button "Replace" at bounding box center [259, 204] width 33 height 15
type input "****"
click at [228, 190] on span "estas" at bounding box center [228, 188] width 15 height 10
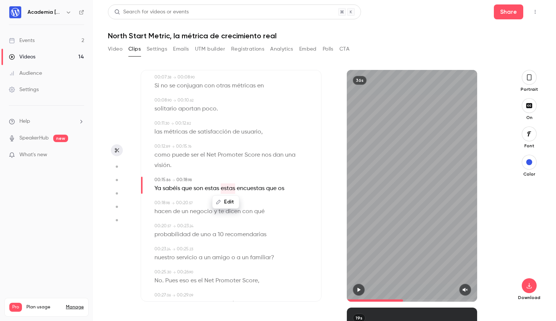
click at [229, 201] on button "Edit" at bounding box center [226, 202] width 26 height 12
click at [259, 205] on button "Replace" at bounding box center [262, 204] width 33 height 15
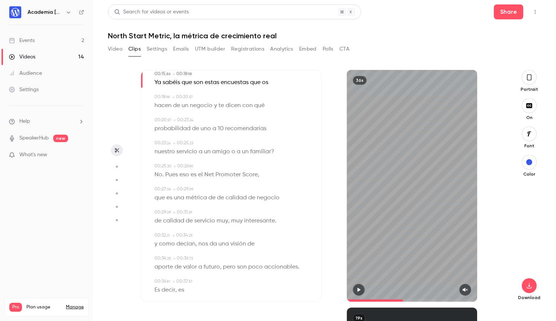
scroll to position [221, 0]
click at [214, 199] on span "de" at bounding box center [211, 198] width 7 height 10
type input "****"
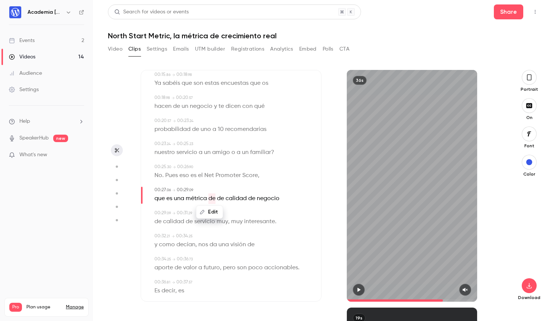
click at [214, 212] on button "Edit" at bounding box center [210, 212] width 26 height 12
click at [241, 214] on button "Replace" at bounding box center [246, 214] width 33 height 15
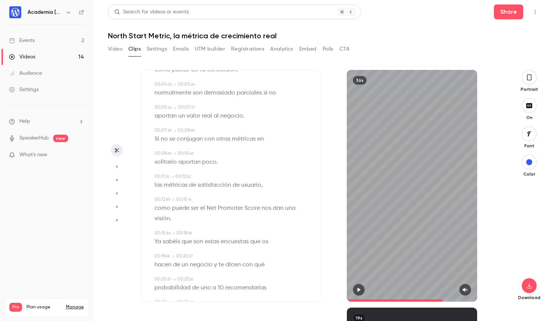
scroll to position [0, 0]
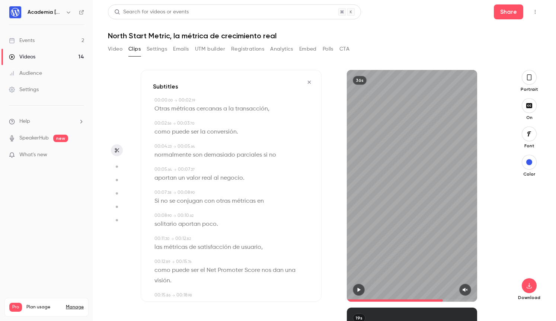
click at [309, 83] on icon "button" at bounding box center [309, 82] width 6 height 5
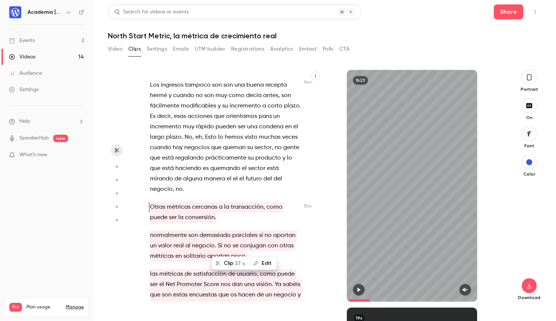
scroll to position [4041, 0]
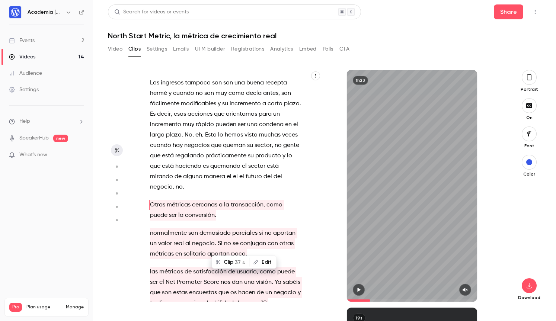
click at [218, 200] on p "Otras métricas cercanas a la transacción , como puede ser la conversión ." at bounding box center [225, 210] width 151 height 21
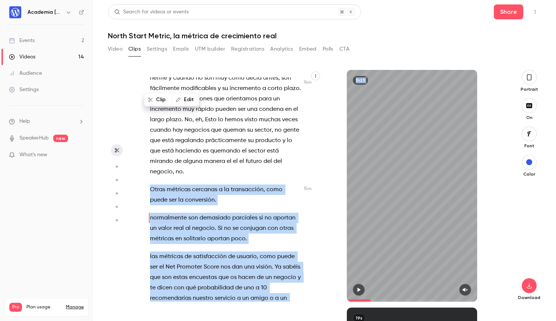
scroll to position [4115, 0]
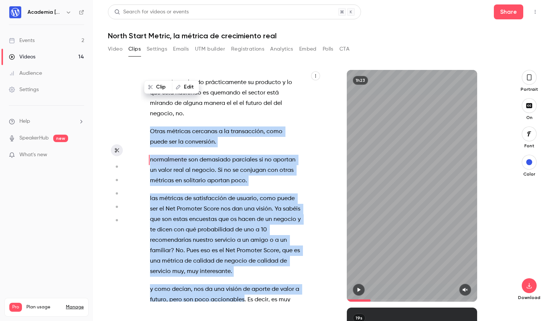
drag, startPoint x: 150, startPoint y: 160, endPoint x: 244, endPoint y: 206, distance: 104.6
click at [244, 205] on div "Está . Muy bien . [PERSON_NAME] , supongo que esto ya como siempre está ya en d…" at bounding box center [229, 189] width 177 height 224
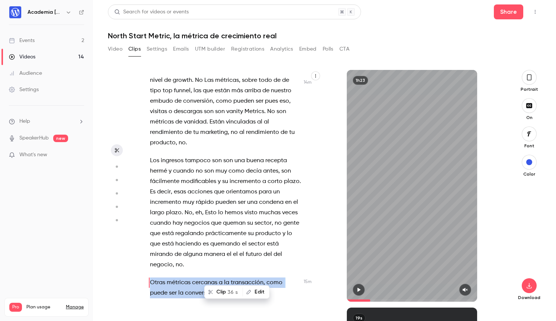
scroll to position [3963, 0]
click at [224, 289] on button "Clip 36 s" at bounding box center [223, 292] width 37 height 12
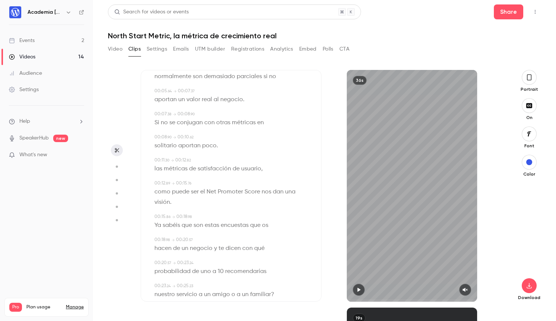
scroll to position [76, 0]
click at [531, 286] on icon "button" at bounding box center [528, 286] width 9 height 6
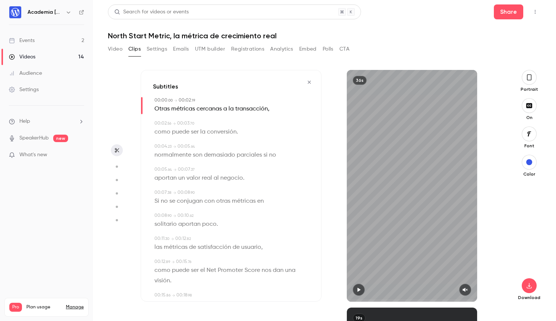
click at [311, 81] on icon "button" at bounding box center [309, 82] width 6 height 5
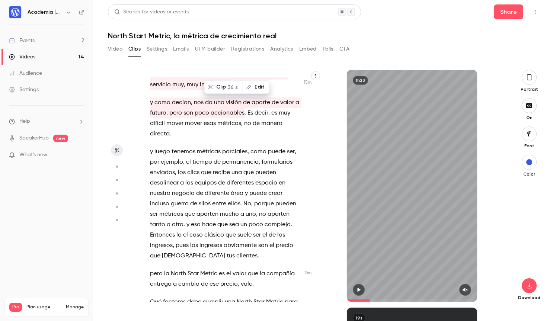
scroll to position [4295, 0]
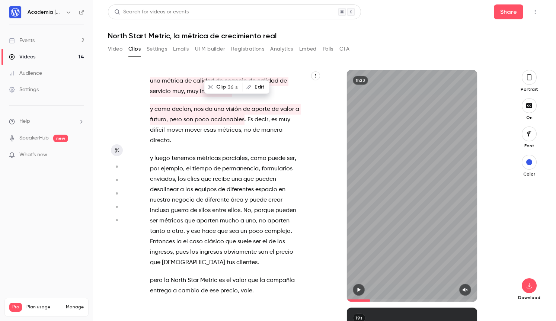
click at [151, 237] on span "Entonces" at bounding box center [162, 242] width 25 height 10
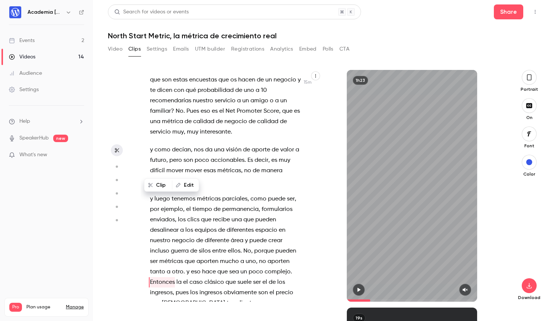
scroll to position [4253, 0]
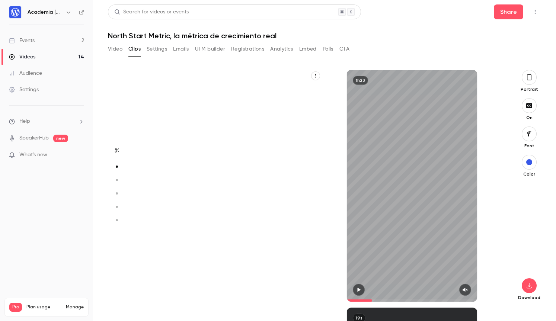
type input "*****"
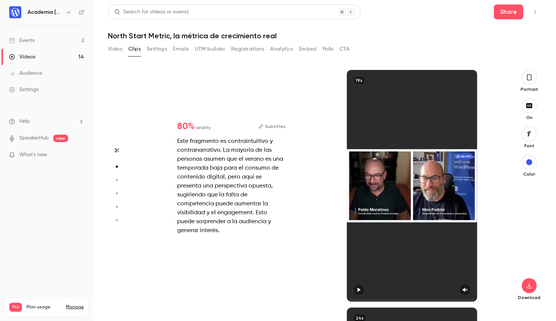
scroll to position [0, 0]
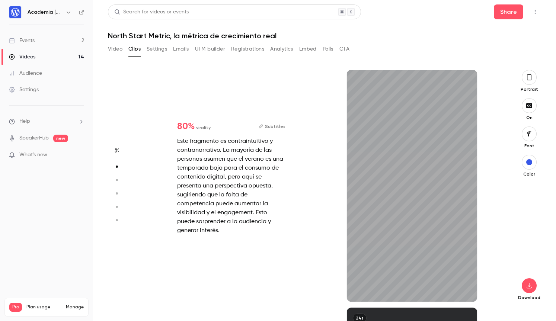
type input "*"
type input "*****"
type input "*"
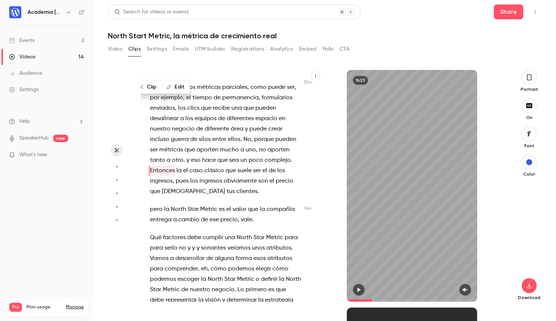
scroll to position [4366, 0]
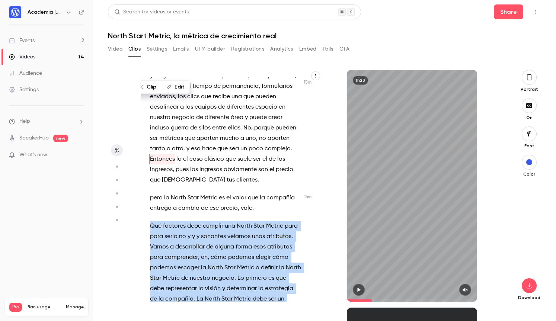
drag, startPoint x: 151, startPoint y: 142, endPoint x: 189, endPoint y: 298, distance: 160.3
click at [189, 298] on div "Está . Muy bien . [PERSON_NAME] , supongo que esto ya como siempre está ya en d…" at bounding box center [229, 189] width 177 height 224
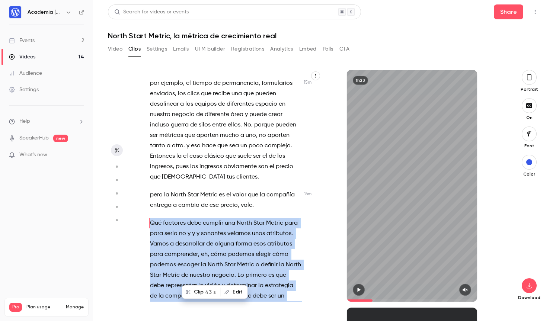
scroll to position [4453, 0]
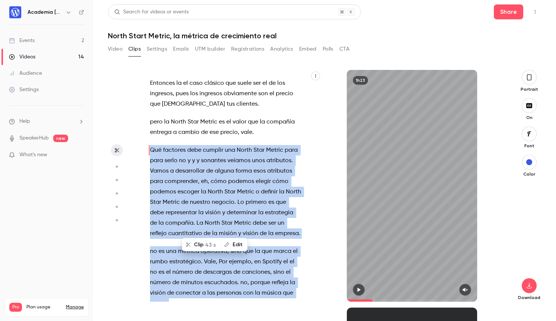
click at [177, 222] on div "Está . Muy bien . [PERSON_NAME] , supongo que esto ya como siempre está ya en d…" at bounding box center [229, 189] width 177 height 224
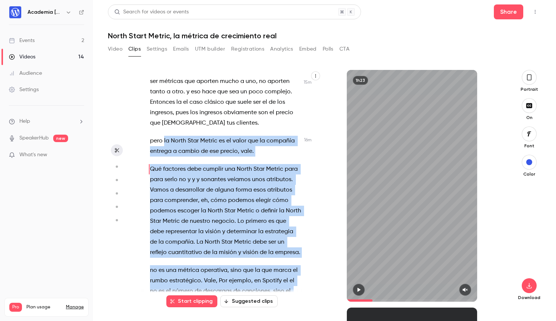
scroll to position [4446, 0]
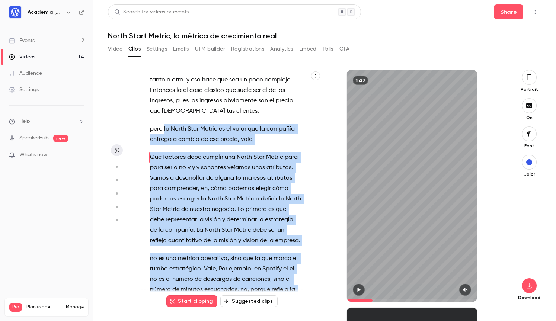
drag, startPoint x: 164, startPoint y: 114, endPoint x: 179, endPoint y: 283, distance: 170.2
click at [179, 283] on div "Está . Muy bien . [PERSON_NAME] , supongo que esto ya como siempre está ya en d…" at bounding box center [229, 189] width 177 height 224
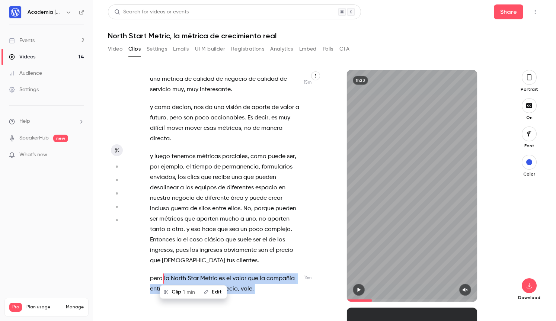
scroll to position [4292, 0]
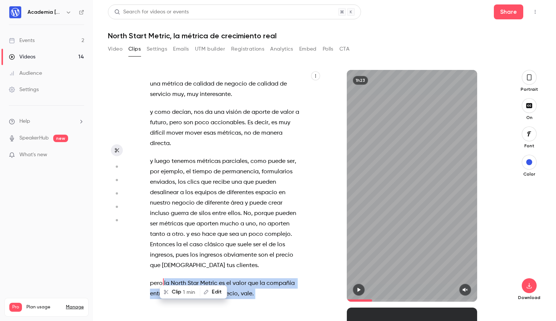
click at [183, 292] on span "1 min" at bounding box center [189, 292] width 12 height 8
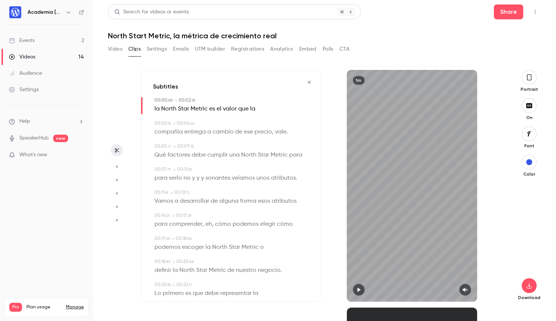
click at [193, 178] on span "y" at bounding box center [193, 178] width 3 height 10
type input "***"
click at [196, 192] on button "Edit" at bounding box center [191, 192] width 26 height 12
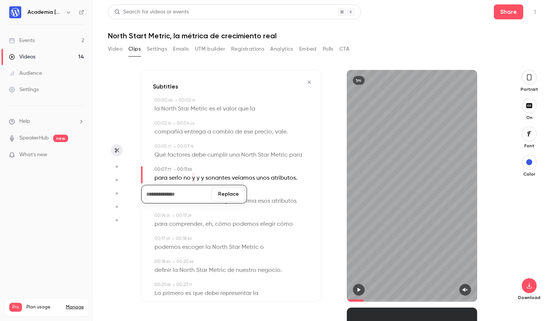
click at [226, 195] on button "Replace" at bounding box center [228, 194] width 33 height 15
type input "***"
click at [193, 180] on span "y" at bounding box center [193, 178] width 3 height 10
click at [195, 192] on button "Edit" at bounding box center [191, 192] width 26 height 12
click at [227, 195] on button "Replace" at bounding box center [228, 194] width 33 height 15
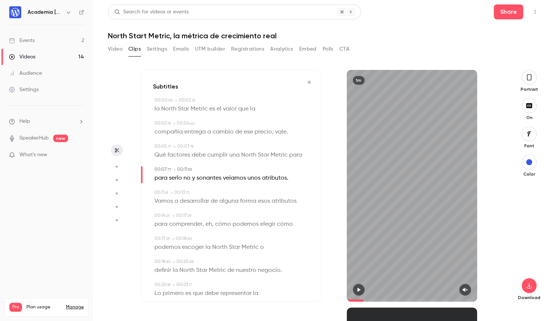
click at [361, 290] on button "button" at bounding box center [359, 290] width 12 height 12
click at [465, 287] on icon "button" at bounding box center [465, 289] width 6 height 5
click at [356, 288] on icon "button" at bounding box center [359, 289] width 6 height 5
click at [208, 178] on span "sonantes" at bounding box center [208, 178] width 25 height 10
type input "***"
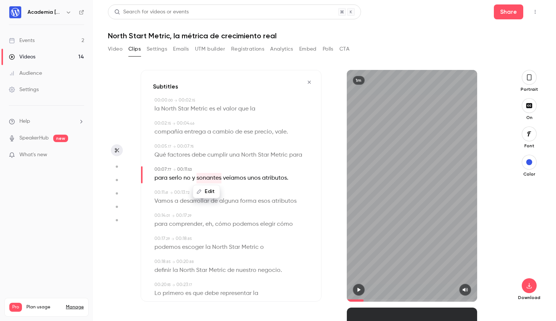
click at [208, 191] on button "Edit" at bounding box center [206, 192] width 26 height 12
type input "*****"
click at [248, 195] on button "Replace" at bounding box center [243, 194] width 33 height 15
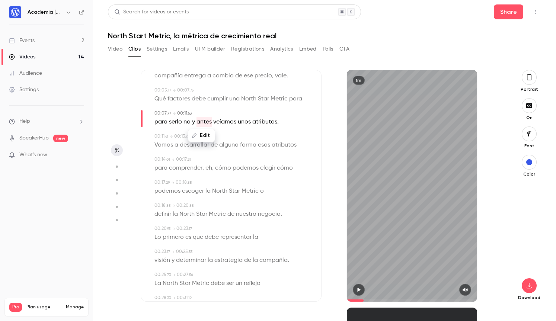
scroll to position [59, 0]
click at [208, 166] on span "eh" at bounding box center [208, 165] width 7 height 10
type input "**"
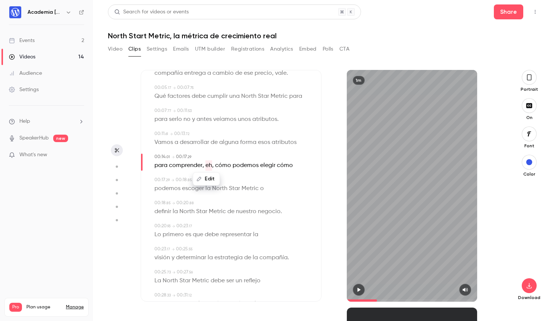
click at [209, 177] on button "Edit" at bounding box center [206, 179] width 26 height 12
click at [262, 182] on div "00:17 . 29 → 00:18 . 85" at bounding box center [231, 180] width 155 height 7
click at [209, 165] on span "eh" at bounding box center [208, 165] width 7 height 10
type input "**"
click at [209, 179] on button "Edit" at bounding box center [206, 179] width 26 height 12
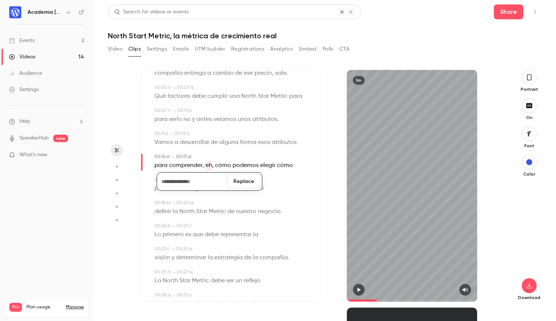
click at [253, 182] on button "Replace" at bounding box center [243, 181] width 33 height 15
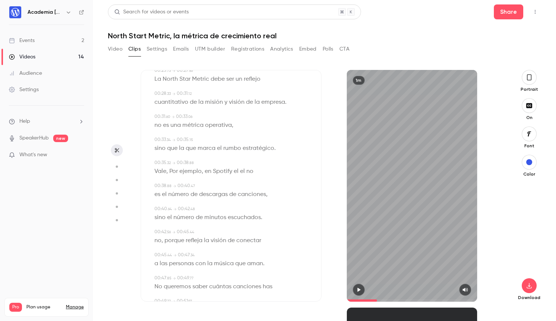
scroll to position [264, 0]
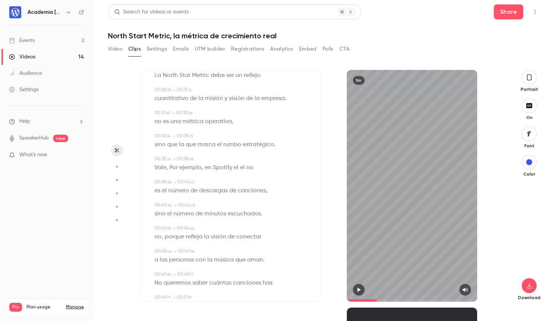
click at [235, 166] on span "el" at bounding box center [236, 168] width 5 height 10
type input "****"
click at [233, 181] on button "Edit" at bounding box center [234, 181] width 26 height 12
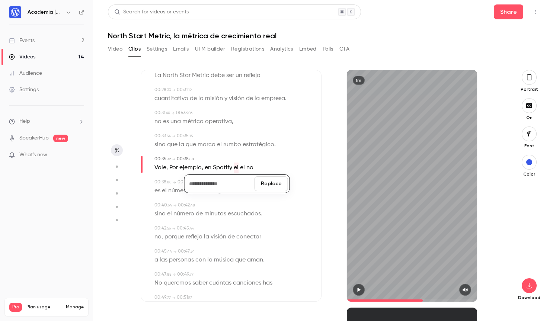
click at [272, 183] on button "Replace" at bounding box center [270, 183] width 33 height 15
type input "****"
click at [237, 167] on span "el" at bounding box center [236, 168] width 5 height 10
click at [237, 182] on button "Edit" at bounding box center [234, 181] width 26 height 12
click at [266, 185] on button "Replace" at bounding box center [270, 183] width 33 height 15
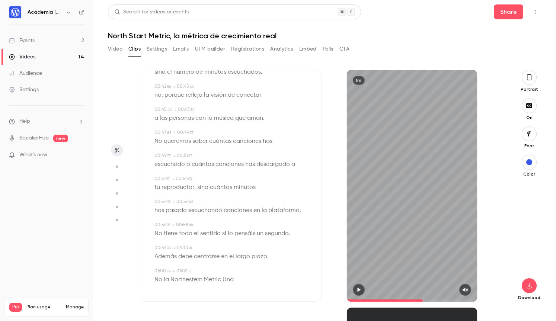
scroll to position [407, 0]
click at [158, 232] on span "No" at bounding box center [158, 232] width 8 height 10
type input "****"
click at [157, 243] on button "Edit" at bounding box center [156, 246] width 26 height 12
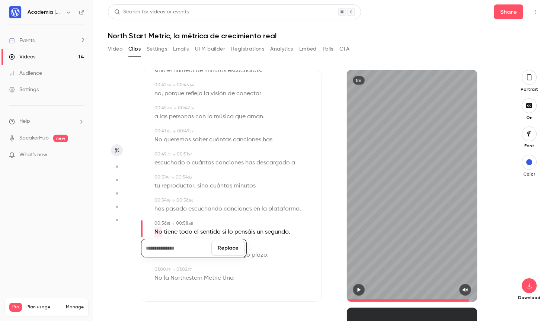
click at [230, 248] on button "Replace" at bounding box center [227, 248] width 33 height 15
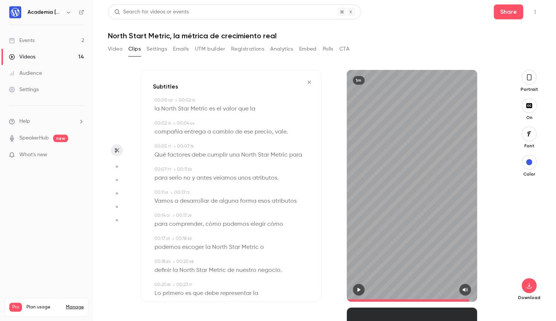
click at [307, 82] on icon "button" at bounding box center [309, 82] width 6 height 5
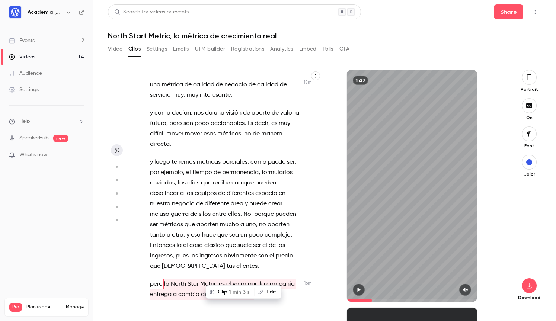
scroll to position [4292, 0]
click at [211, 289] on span "ese" at bounding box center [213, 294] width 9 height 10
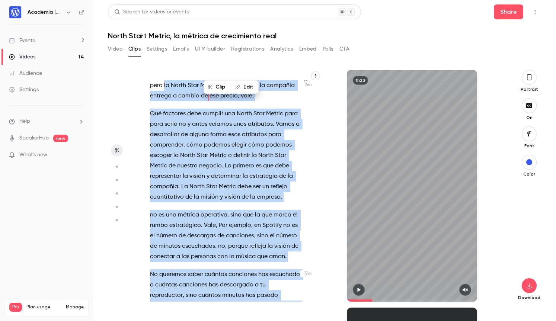
scroll to position [4534, 0]
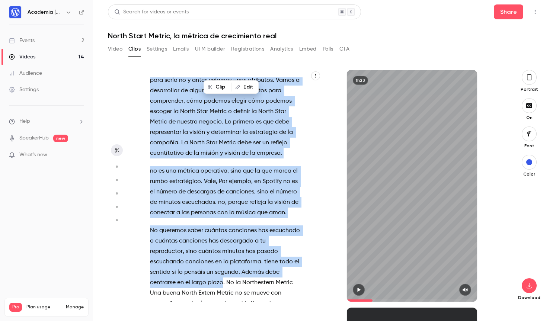
drag, startPoint x: 164, startPoint y: 179, endPoint x: 181, endPoint y: 187, distance: 18.3
click at [181, 187] on div "Está . Muy bien . [PERSON_NAME] , supongo que esto ya como siempre está ya en d…" at bounding box center [229, 189] width 177 height 224
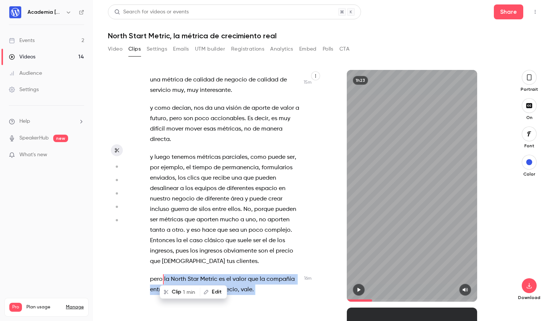
scroll to position [4292, 0]
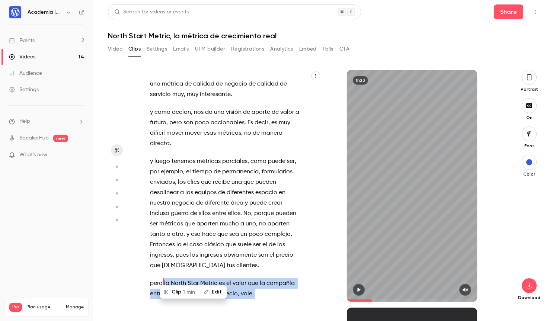
click at [180, 291] on button "Clip 1 min" at bounding box center [179, 292] width 39 height 12
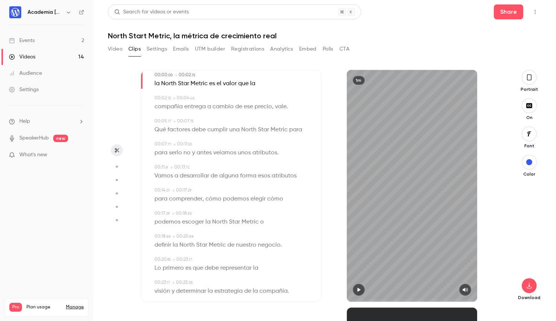
scroll to position [23, 0]
click at [530, 288] on icon "button" at bounding box center [528, 286] width 5 height 6
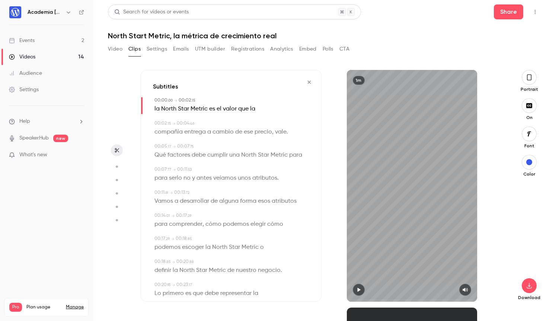
click at [308, 81] on icon "button" at bounding box center [309, 82] width 3 height 3
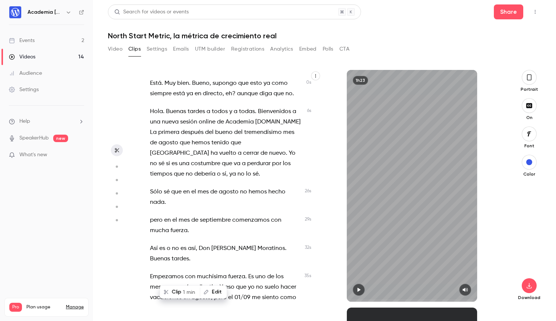
type input "*****"
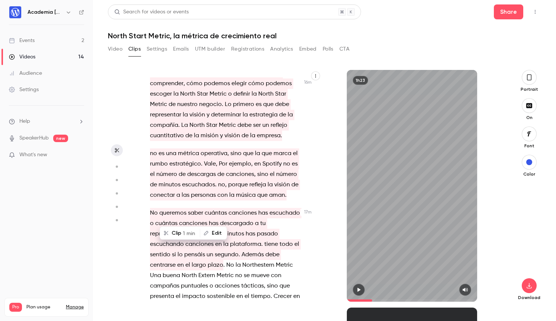
scroll to position [4576, 0]
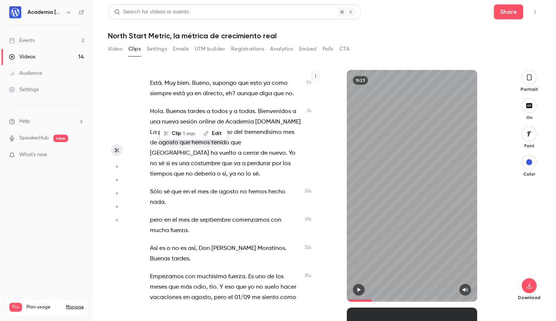
scroll to position [4606, 0]
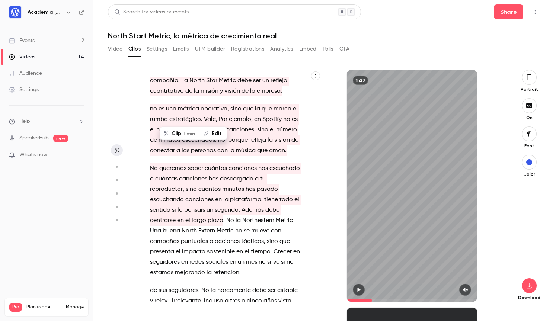
click at [173, 267] on span "estamos" at bounding box center [161, 272] width 23 height 10
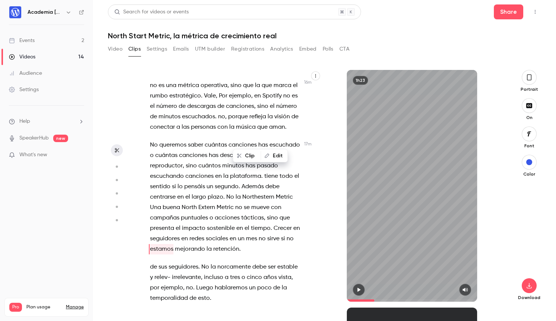
scroll to position [4618, 0]
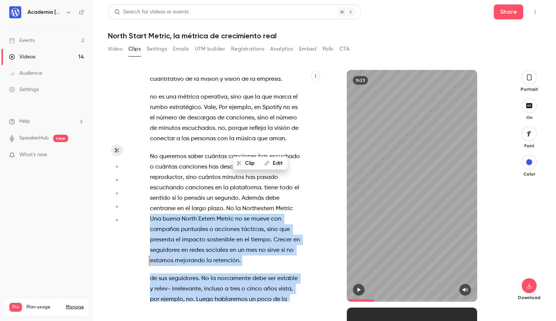
drag, startPoint x: 253, startPoint y: 103, endPoint x: 289, endPoint y: 279, distance: 179.7
click at [289, 279] on div "Está . Muy bien . [PERSON_NAME] , supongo que esto ya como siempre está ya en d…" at bounding box center [229, 189] width 177 height 224
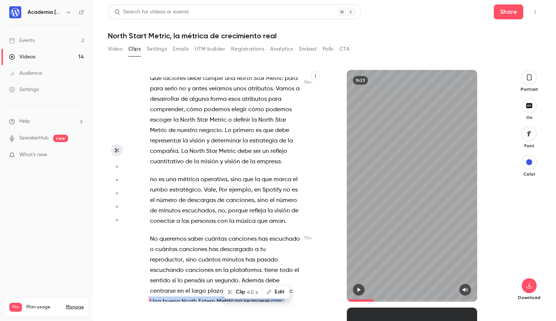
scroll to position [4533, 0]
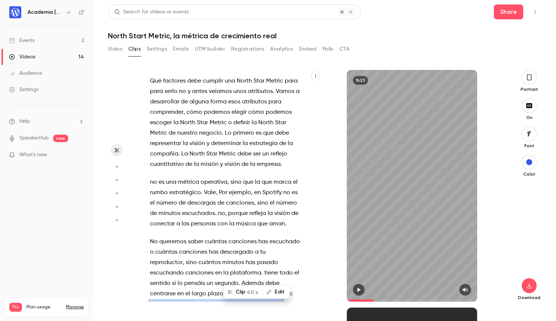
click at [244, 293] on button "Clip 40 s" at bounding box center [243, 292] width 38 height 12
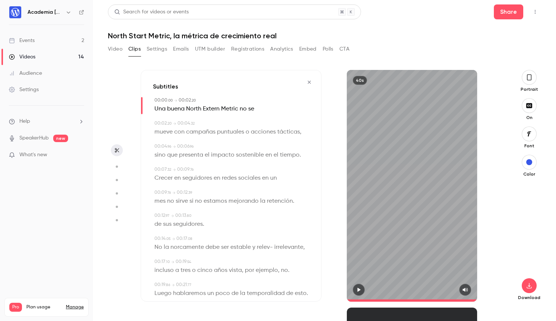
type input "*"
click at [208, 109] on span "Extern" at bounding box center [211, 109] width 17 height 10
click at [212, 122] on button "Edit" at bounding box center [209, 122] width 26 height 12
type input "****"
click at [254, 125] on button "Replace" at bounding box center [246, 125] width 33 height 15
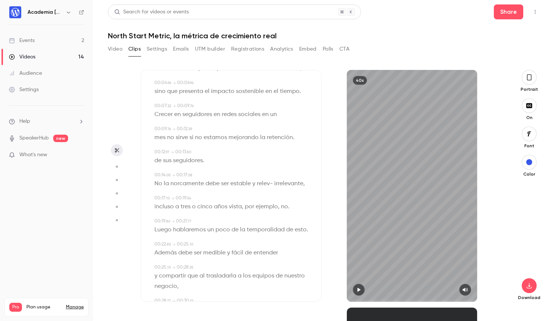
scroll to position [66, 0]
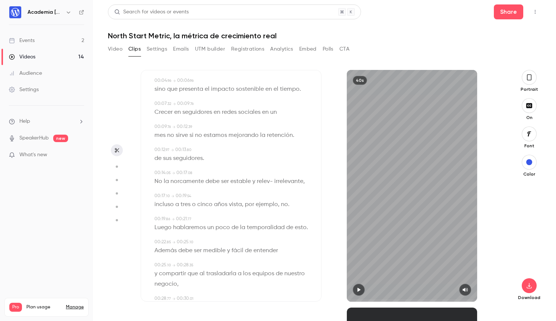
click at [190, 182] on span "norcamente" at bounding box center [186, 181] width 33 height 10
type input "**"
click at [187, 191] on button "Edit" at bounding box center [184, 195] width 26 height 12
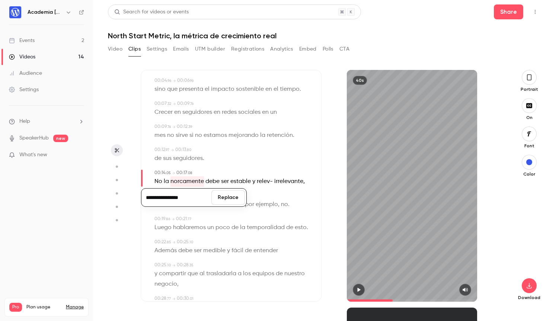
type input "**********"
click at [225, 196] on button "Replace" at bounding box center [227, 197] width 33 height 15
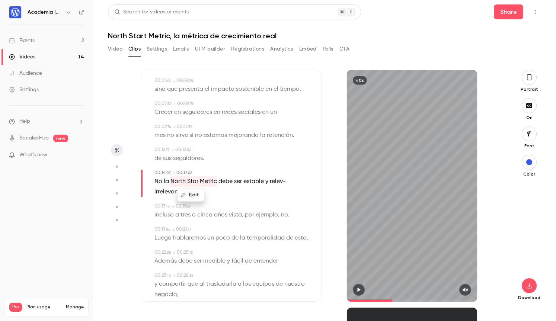
type input "**"
click at [168, 190] on span "irrelevante" at bounding box center [168, 192] width 29 height 10
click at [172, 205] on button "Edit" at bounding box center [167, 205] width 26 height 12
click at [226, 211] on button "Replace" at bounding box center [227, 207] width 33 height 15
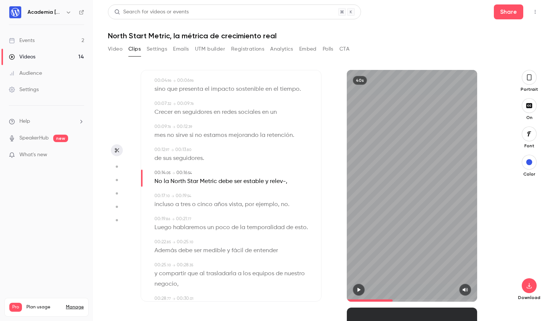
type input "**"
click at [283, 179] on span "relev-" at bounding box center [278, 181] width 16 height 10
click at [272, 196] on button "Edit" at bounding box center [276, 195] width 26 height 12
type input "*********"
click at [303, 197] on button "Replace" at bounding box center [303, 197] width 33 height 15
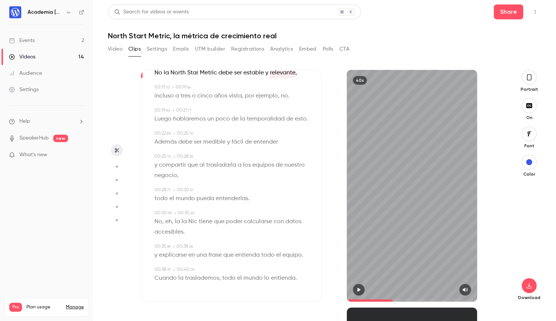
scroll to position [0, 0]
click at [169, 222] on span "eh" at bounding box center [168, 221] width 7 height 10
type input "****"
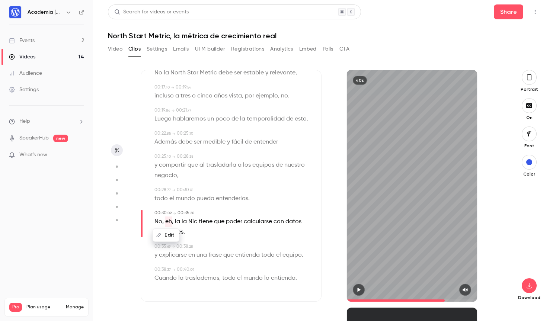
click at [166, 236] on button "Edit" at bounding box center [166, 235] width 26 height 12
click at [228, 240] on button "Replace" at bounding box center [227, 237] width 33 height 15
type input "****"
click at [168, 222] on span "la" at bounding box center [167, 221] width 5 height 10
click at [169, 236] on button "Edit" at bounding box center [165, 235] width 26 height 12
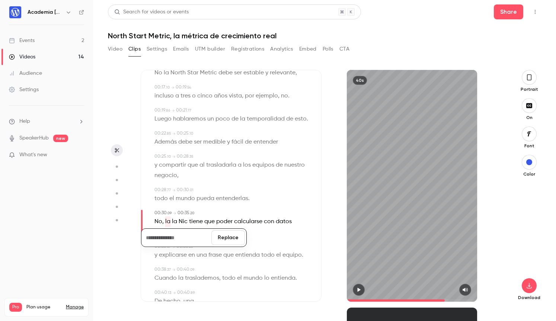
click at [227, 238] on button "Replace" at bounding box center [227, 237] width 33 height 15
type input "****"
click at [175, 223] on span "Nic" at bounding box center [176, 221] width 9 height 10
click at [175, 233] on button "Edit" at bounding box center [174, 235] width 26 height 12
click at [223, 238] on button "Replace" at bounding box center [227, 237] width 33 height 15
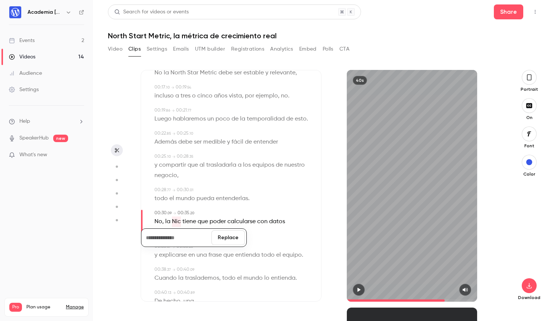
type input "****"
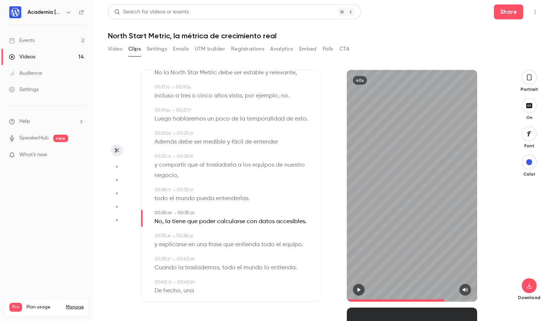
click at [168, 223] on span "la" at bounding box center [167, 221] width 5 height 10
click at [170, 234] on button "Edit" at bounding box center [165, 235] width 26 height 12
click at [221, 238] on button "Replace" at bounding box center [227, 237] width 33 height 15
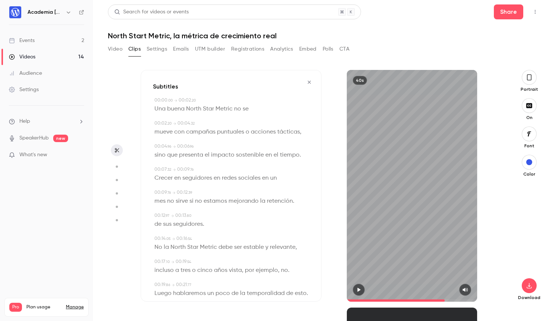
click at [307, 85] on button "button" at bounding box center [309, 82] width 12 height 12
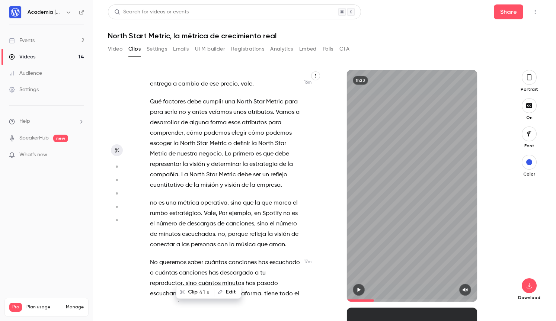
scroll to position [4533, 0]
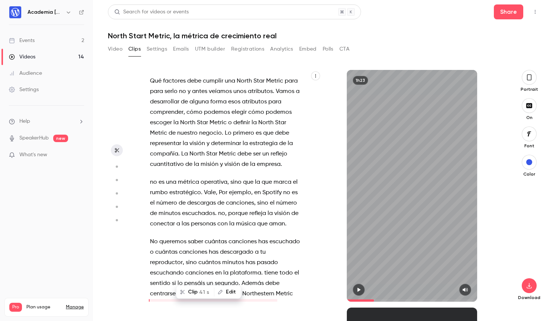
click at [242, 289] on span "Northestern" at bounding box center [258, 294] width 32 height 10
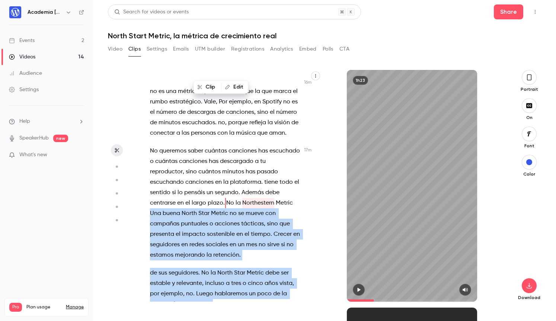
scroll to position [4653, 0]
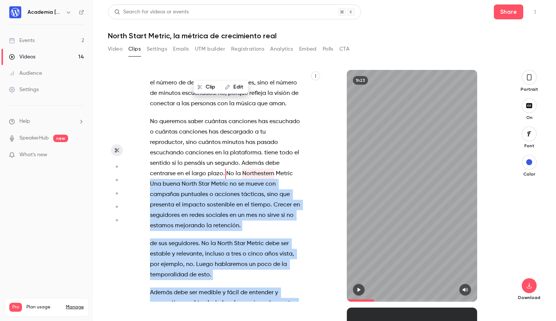
drag, startPoint x: 253, startPoint y: 188, endPoint x: 289, endPoint y: 247, distance: 68.6
click at [289, 247] on div "Está . Muy bien . [PERSON_NAME] , supongo que esto ya como siempre está ya en d…" at bounding box center [229, 189] width 177 height 224
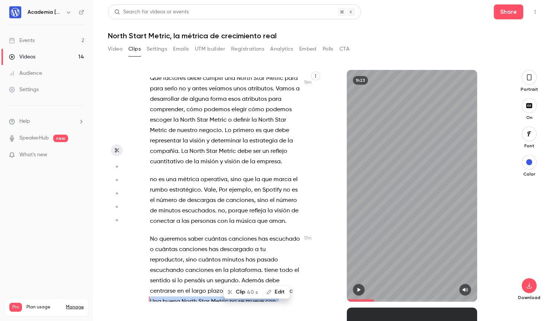
scroll to position [4533, 0]
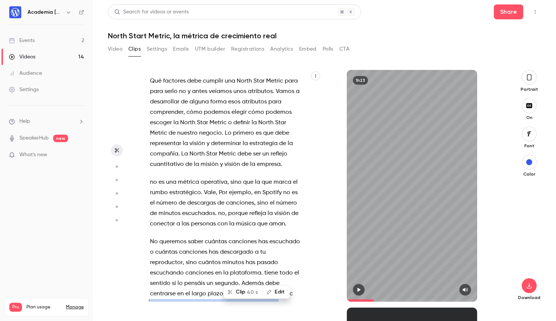
click at [245, 293] on button "Clip 40 s" at bounding box center [243, 292] width 38 height 12
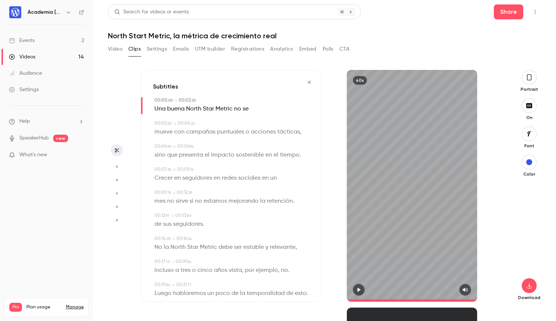
type input "*"
click at [529, 287] on icon "button" at bounding box center [528, 286] width 9 height 6
click at [309, 83] on icon "button" at bounding box center [309, 82] width 6 height 5
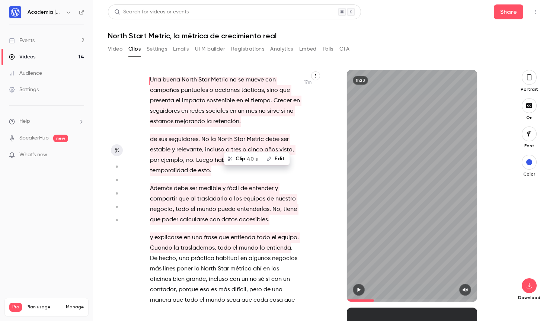
scroll to position [4768, 0]
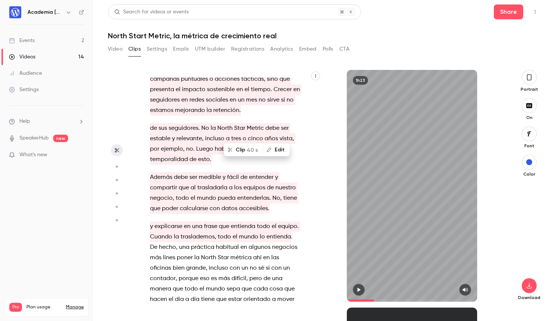
click at [243, 294] on span "orientado" at bounding box center [256, 299] width 27 height 10
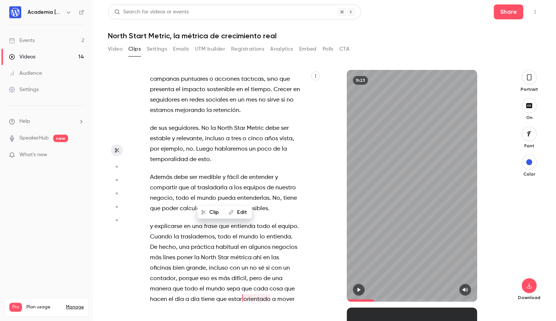
scroll to position [4774, 0]
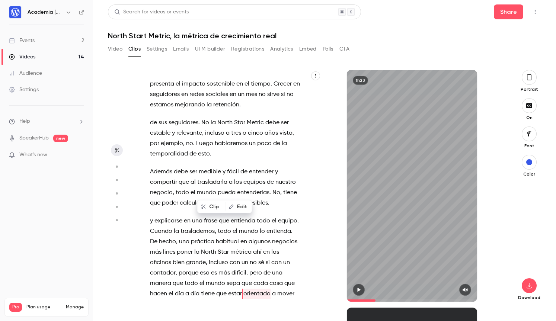
click at [201, 247] on span "North" at bounding box center [208, 252] width 15 height 10
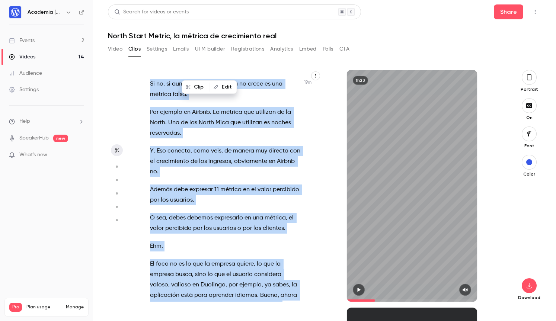
scroll to position [5344, 0]
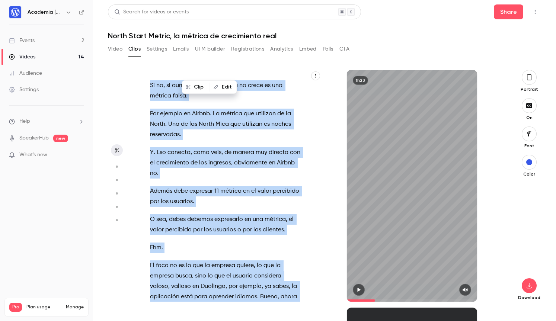
drag, startPoint x: 151, startPoint y: 165, endPoint x: 189, endPoint y: 259, distance: 101.5
click at [189, 259] on div "Está . Muy bien . [PERSON_NAME] , supongo que esto ya como siempre está ya en d…" at bounding box center [229, 189] width 177 height 224
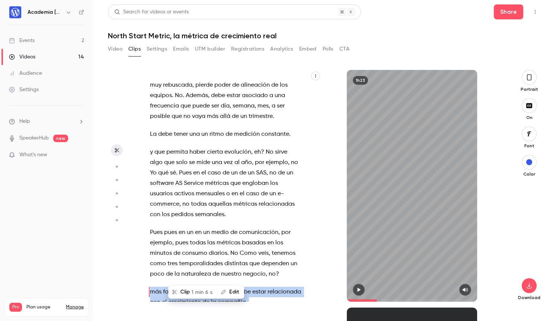
scroll to position [5054, 0]
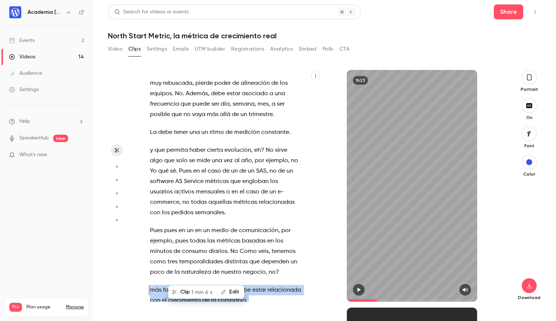
click at [196, 289] on span "1 min 6 s" at bounding box center [201, 292] width 21 height 8
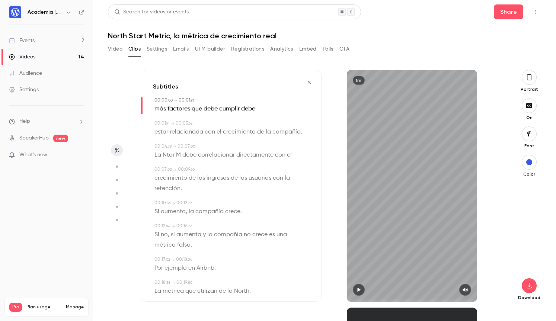
click at [169, 155] on span "Ntar" at bounding box center [169, 155] width 12 height 10
type input "***"
click at [169, 166] on button "Edit" at bounding box center [166, 169] width 26 height 12
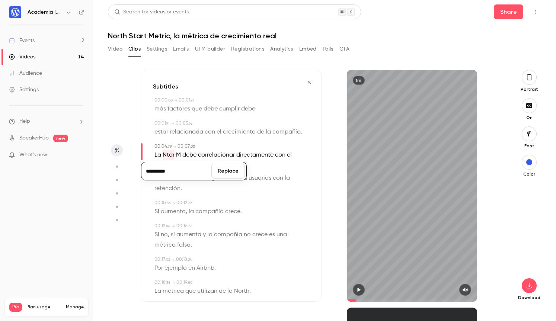
type input "**********"
click at [224, 168] on button "Replace" at bounding box center [227, 171] width 33 height 15
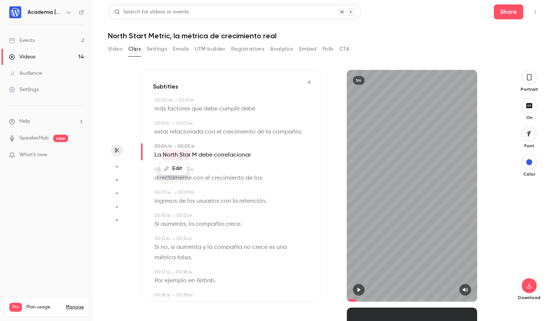
type input "***"
click at [195, 153] on span "M" at bounding box center [194, 155] width 5 height 10
click at [193, 169] on button "Edit" at bounding box center [192, 169] width 26 height 12
click at [182, 174] on input "*" at bounding box center [177, 171] width 67 height 15
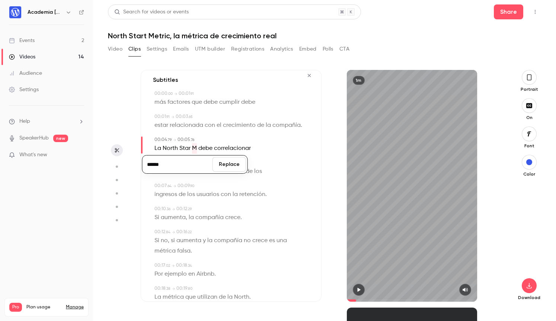
type input "******"
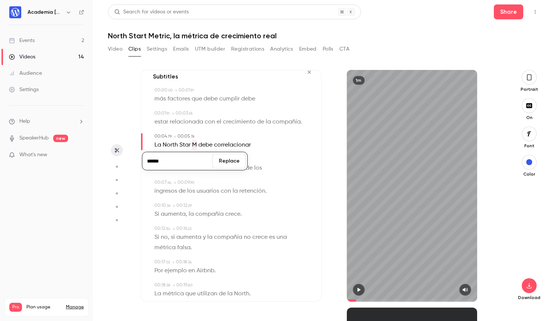
click at [229, 163] on button "Replace" at bounding box center [228, 161] width 33 height 15
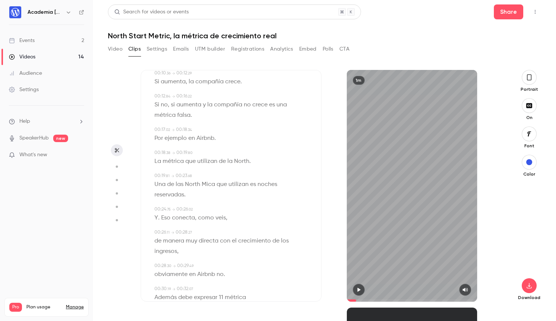
scroll to position [141, 0]
click at [209, 185] on span "Mica" at bounding box center [208, 186] width 13 height 10
type input "****"
click at [208, 197] on button "Edit" at bounding box center [206, 199] width 26 height 12
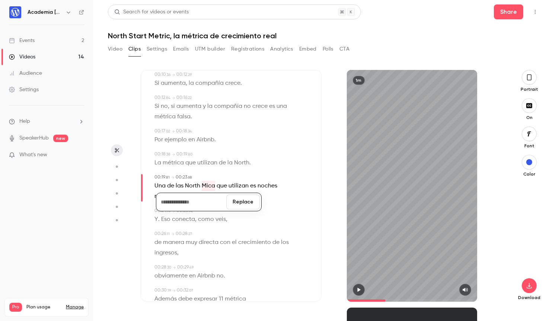
click at [245, 202] on button "Replace" at bounding box center [242, 202] width 33 height 15
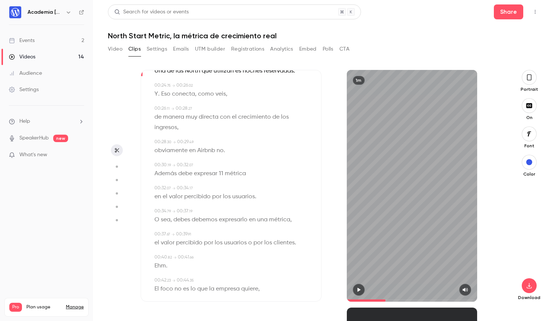
scroll to position [257, 0]
click at [219, 174] on span "11" at bounding box center [221, 172] width 4 height 10
click at [357, 290] on icon "button" at bounding box center [358, 290] width 3 height 4
click at [222, 172] on span "11" at bounding box center [221, 172] width 4 height 10
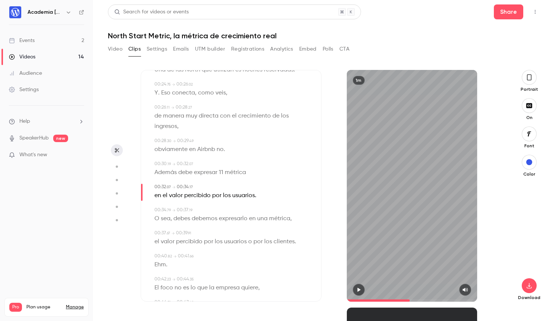
type input "****"
click at [221, 186] on button "Edit" at bounding box center [219, 186] width 26 height 12
type input "***"
click at [257, 190] on button "Replace" at bounding box center [256, 188] width 33 height 15
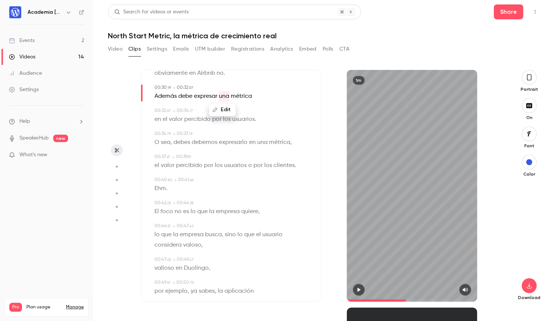
scroll to position [341, 0]
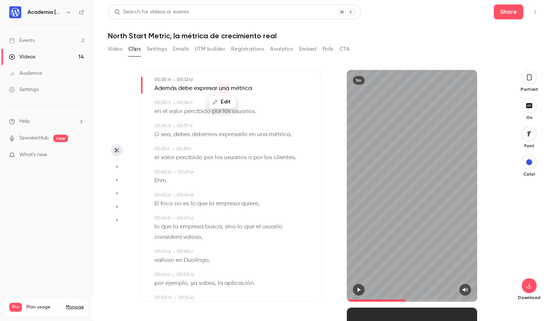
click at [162, 180] on span "Ehm" at bounding box center [160, 181] width 12 height 10
type input "****"
click at [163, 194] on button "Edit" at bounding box center [158, 194] width 26 height 12
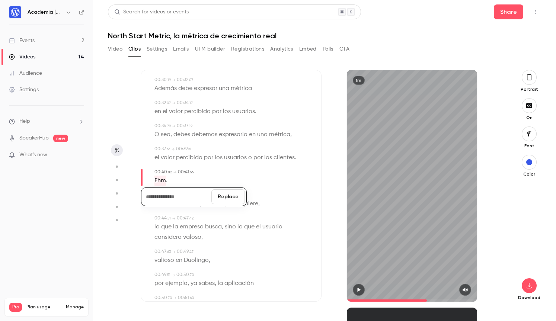
click at [225, 198] on button "Replace" at bounding box center [227, 196] width 33 height 15
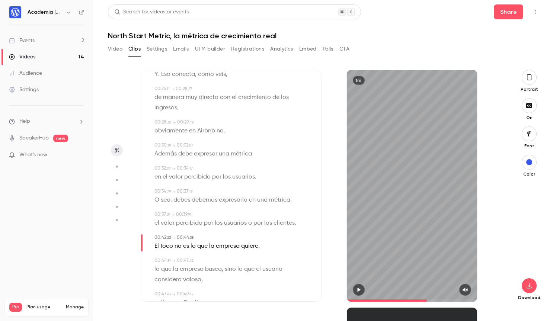
scroll to position [0, 0]
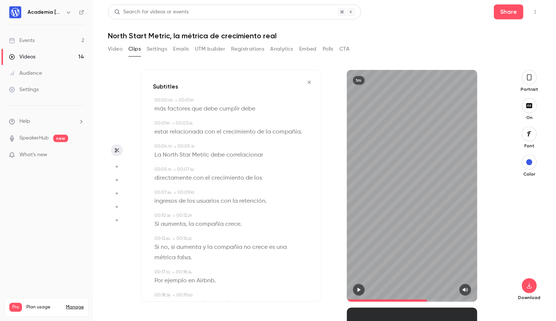
click at [308, 82] on icon "button" at bounding box center [309, 82] width 3 height 3
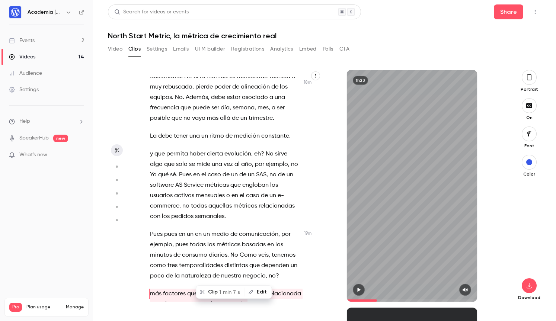
scroll to position [5086, 0]
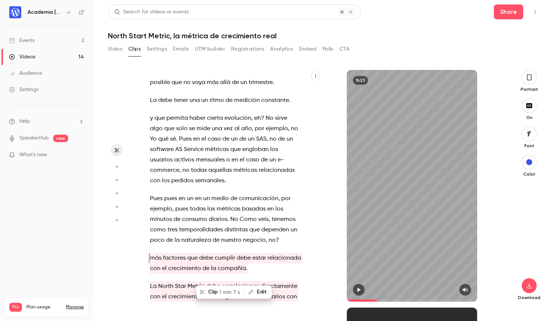
click at [193, 253] on span "que" at bounding box center [192, 258] width 10 height 10
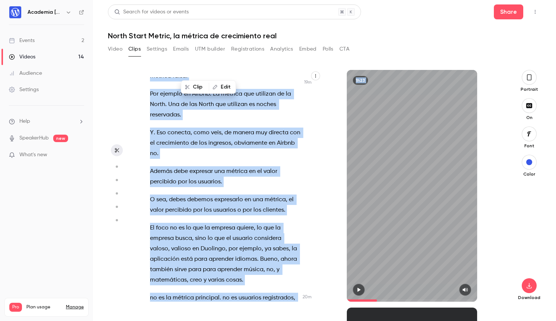
scroll to position [5375, 0]
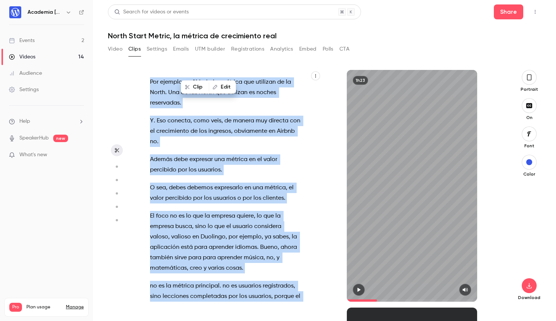
drag, startPoint x: 150, startPoint y: 189, endPoint x: 188, endPoint y: 214, distance: 46.1
click at [188, 214] on div "Está . Muy bien . [PERSON_NAME] , supongo que esto ya como siempre está ya en d…" at bounding box center [229, 189] width 177 height 224
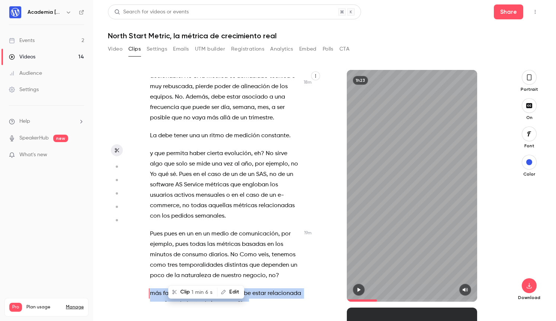
scroll to position [5051, 0]
click at [193, 293] on span "1 min 6 s" at bounding box center [201, 292] width 21 height 8
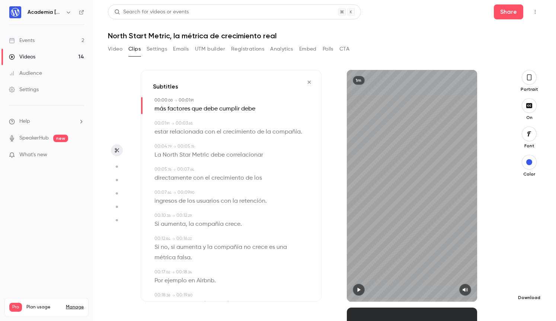
click at [530, 287] on icon "button" at bounding box center [528, 286] width 9 height 6
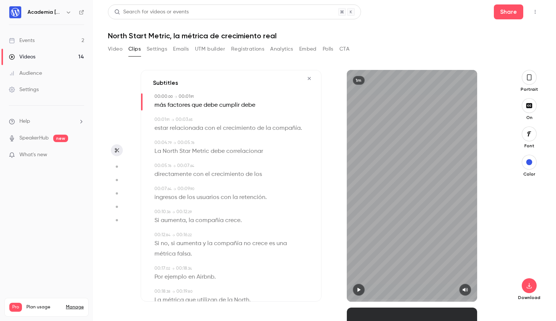
click at [308, 77] on icon "button" at bounding box center [309, 78] width 6 height 5
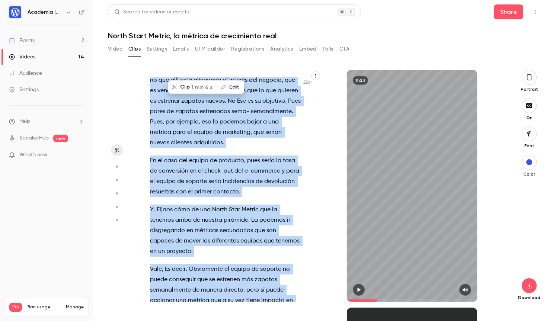
scroll to position [6086, 0]
drag, startPoint x: 150, startPoint y: 147, endPoint x: 173, endPoint y: 216, distance: 72.9
click at [173, 216] on div "Está . Muy bien . [PERSON_NAME] , supongo que esto ya como siempre está ya en d…" at bounding box center [229, 189] width 177 height 224
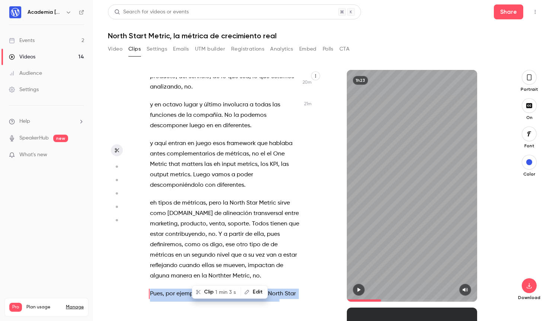
scroll to position [5813, 0]
click at [225, 288] on span "1 min 3 s" at bounding box center [225, 292] width 21 height 8
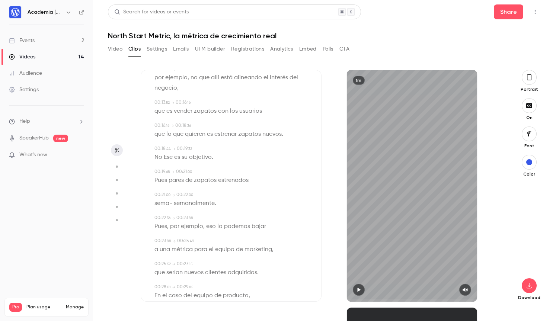
scroll to position [148, 0]
click at [164, 202] on span "sema-" at bounding box center [163, 202] width 18 height 10
type input "**"
click at [165, 216] on button "Edit" at bounding box center [161, 216] width 26 height 12
click at [220, 218] on button "Replace" at bounding box center [227, 218] width 33 height 15
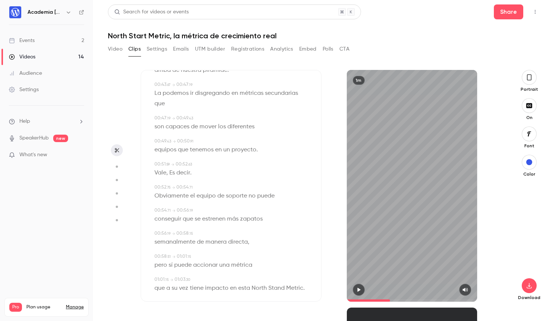
scroll to position [508, 0]
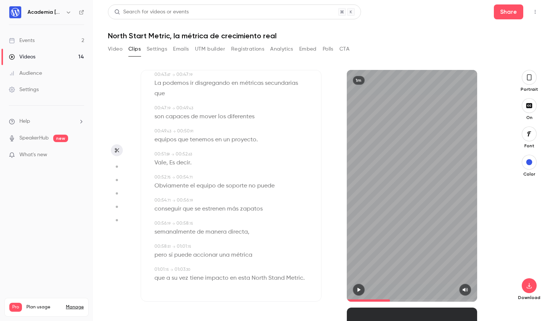
click at [274, 277] on span "Stand" at bounding box center [276, 278] width 16 height 10
type input "****"
click at [273, 263] on button "Edit" at bounding box center [274, 265] width 26 height 12
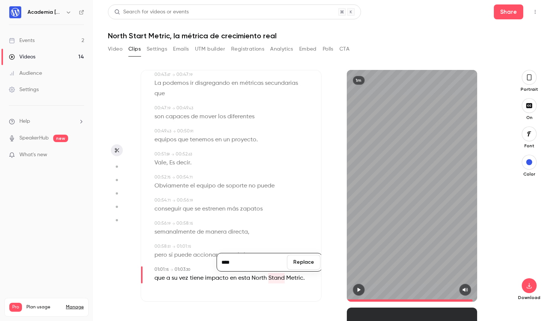
type input "****"
click at [303, 262] on button "Replace" at bounding box center [303, 262] width 33 height 15
click at [528, 287] on icon "button" at bounding box center [528, 286] width 9 height 6
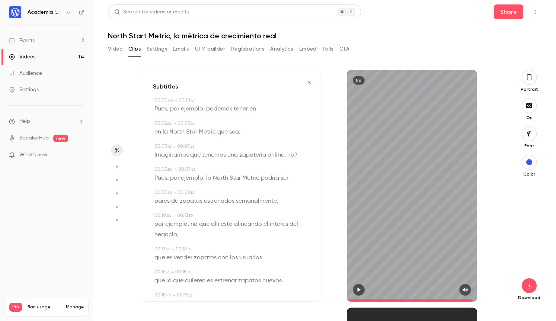
click at [309, 81] on icon "button" at bounding box center [309, 82] width 6 height 5
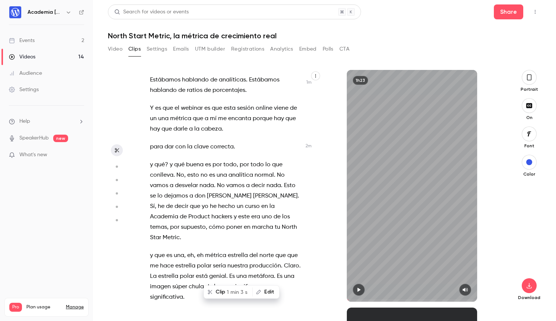
type input "******"
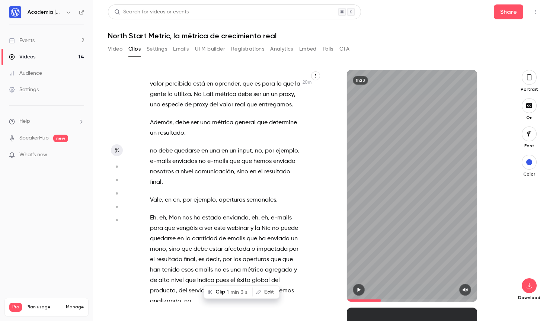
scroll to position [5685, 0]
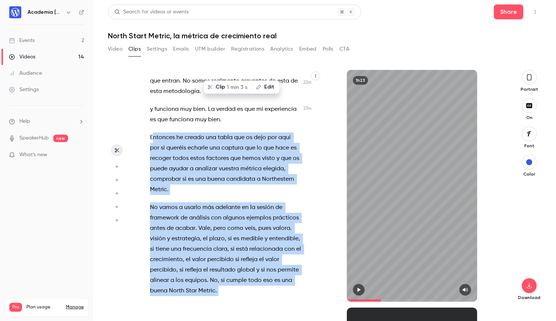
scroll to position [6424, 0]
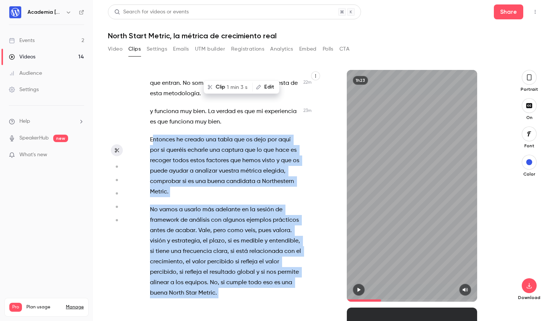
drag, startPoint x: 152, startPoint y: 117, endPoint x: 294, endPoint y: 273, distance: 210.9
click at [294, 273] on div "Está . Muy bien . [PERSON_NAME] , supongo que esto ya como siempre está ya en d…" at bounding box center [229, 189] width 177 height 224
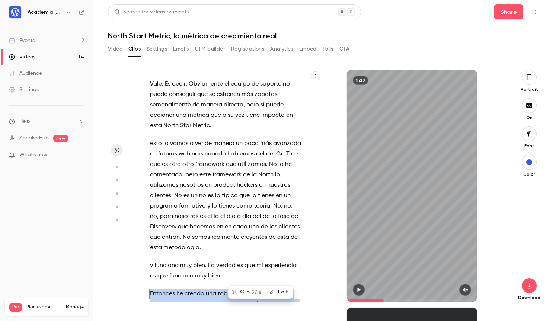
scroll to position [2, 0]
click at [250, 293] on button "Clip 57 s" at bounding box center [247, 292] width 37 height 12
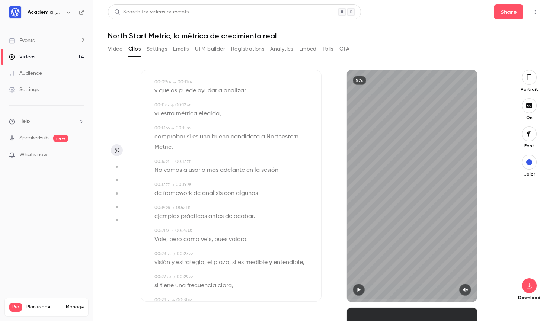
scroll to position [88, 0]
click at [287, 136] on span "Northestern" at bounding box center [282, 136] width 32 height 10
type input "****"
click at [285, 147] on button "Edit" at bounding box center [280, 150] width 26 height 12
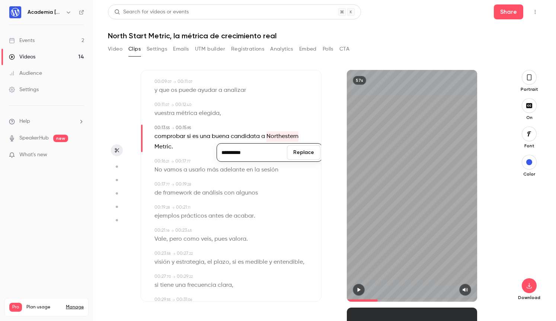
type input "**********"
click at [300, 154] on button "Replace" at bounding box center [303, 152] width 33 height 15
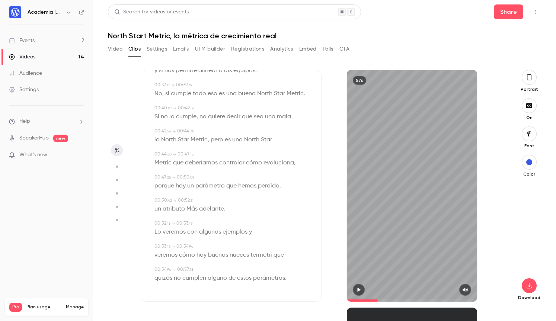
scroll to position [0, 0]
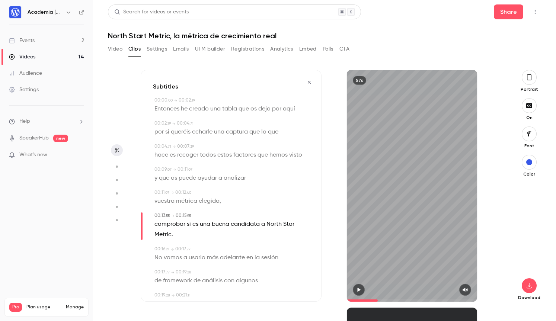
click at [310, 81] on icon "button" at bounding box center [309, 82] width 3 height 3
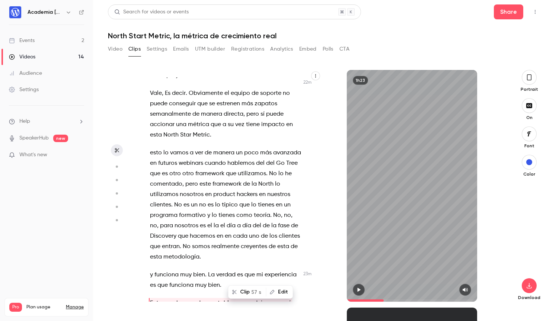
scroll to position [6271, 0]
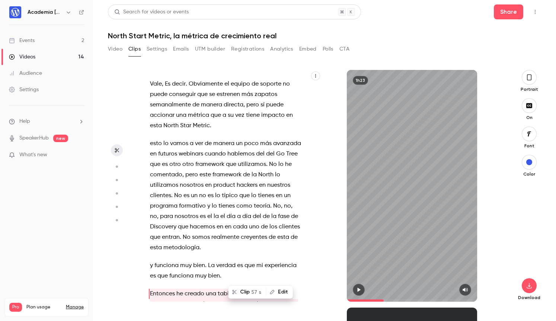
click at [163, 260] on span "funciona" at bounding box center [166, 265] width 24 height 10
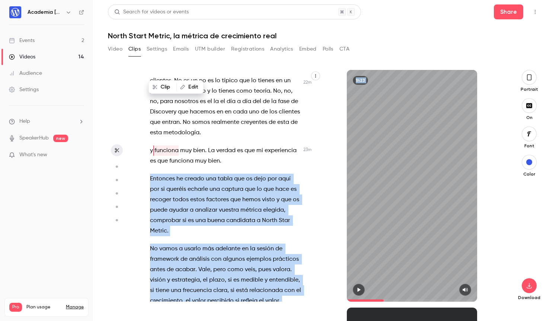
scroll to position [6418, 0]
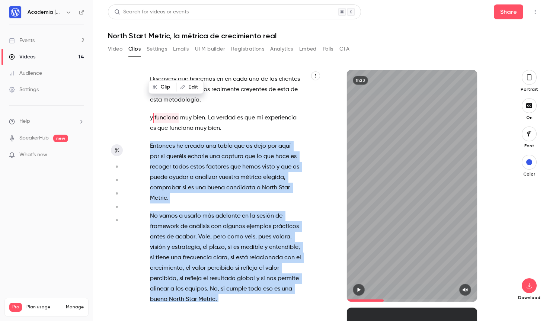
drag, startPoint x: 150, startPoint y: 217, endPoint x: 228, endPoint y: 234, distance: 80.4
click at [228, 234] on div "Está . Muy bien . [PERSON_NAME] , supongo que esto ya como siempre está ya en d…" at bounding box center [229, 189] width 177 height 224
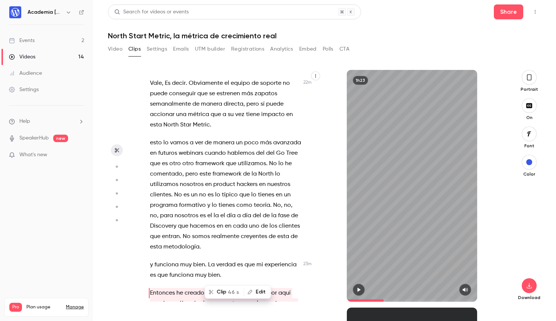
click at [228, 237] on div "Está . Muy bien . [PERSON_NAME] , supongo que esto ya como siempre está ya en d…" at bounding box center [229, 189] width 177 height 224
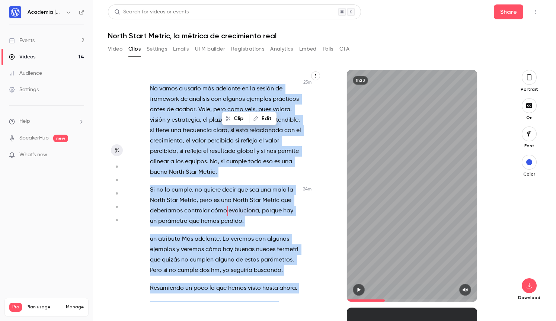
scroll to position [6551, 0]
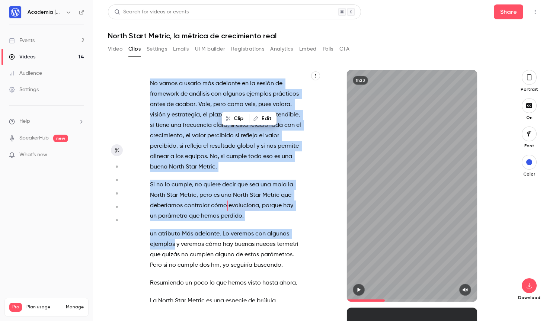
drag, startPoint x: 150, startPoint y: 113, endPoint x: 175, endPoint y: 135, distance: 33.0
click at [175, 135] on div "Está . Muy bien . [PERSON_NAME] , supongo que esto ya como siempre está ya en d…" at bounding box center [229, 189] width 177 height 224
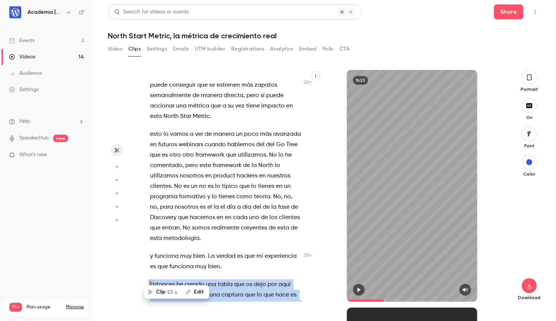
scroll to position [6271, 0]
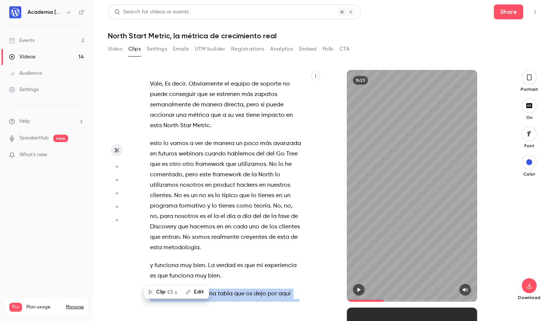
click at [165, 289] on button "Clip 53 s" at bounding box center [163, 292] width 37 height 12
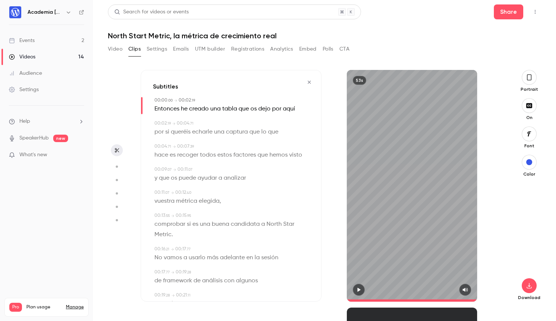
type input "*"
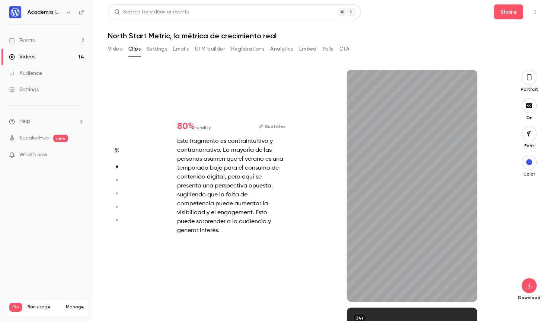
type input "*"
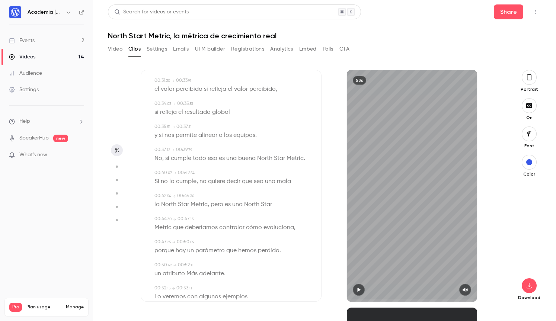
scroll to position [349, 0]
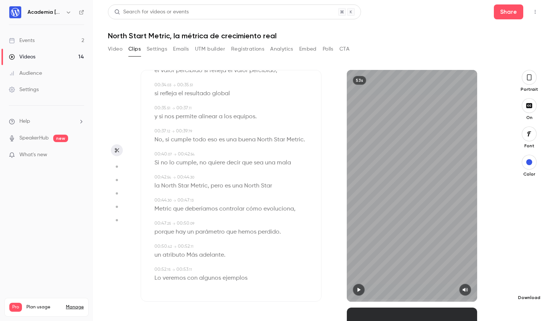
click at [527, 285] on icon "button" at bounding box center [528, 286] width 9 height 6
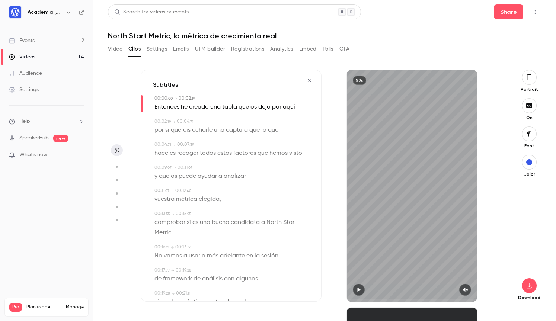
scroll to position [0, 0]
click at [310, 82] on icon "button" at bounding box center [309, 82] width 6 height 5
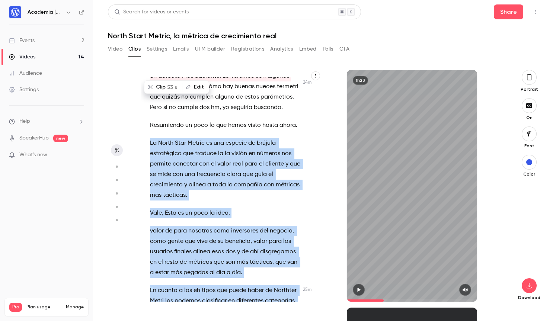
scroll to position [6709, 0]
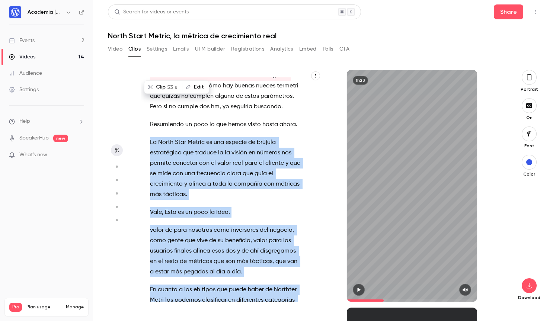
drag, startPoint x: 151, startPoint y: 125, endPoint x: 282, endPoint y: 236, distance: 172.3
click at [282, 236] on div "Está . Muy bien . [PERSON_NAME] , supongo que esto ya como siempre está ya en d…" at bounding box center [229, 189] width 177 height 224
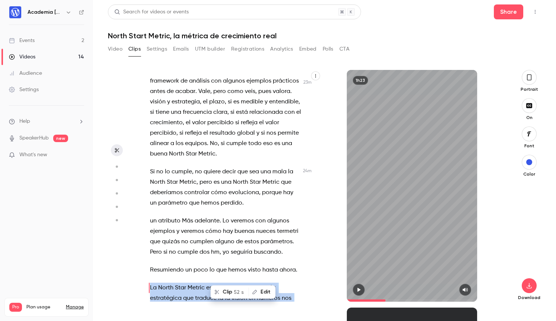
scroll to position [6558, 0]
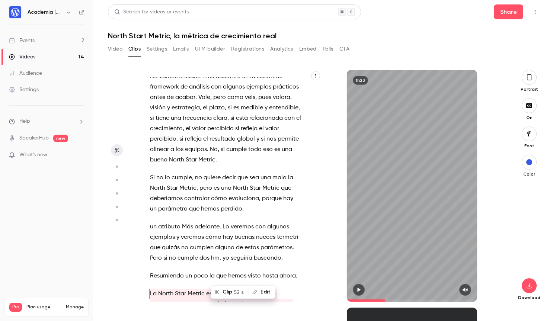
click at [233, 292] on button "Clip 52 s" at bounding box center [229, 292] width 37 height 12
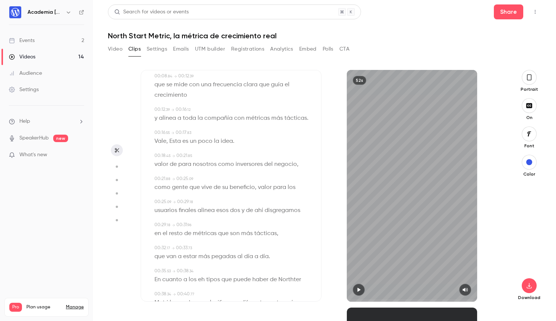
scroll to position [94, 0]
click at [173, 164] on span "de" at bounding box center [173, 164] width 7 height 10
type input "****"
click at [176, 178] on button "Edit" at bounding box center [171, 177] width 26 height 12
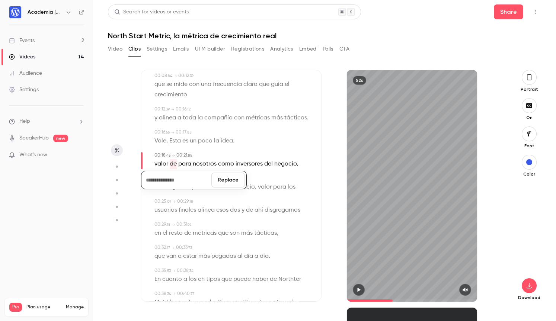
click at [227, 177] on button "Replace" at bounding box center [227, 180] width 33 height 15
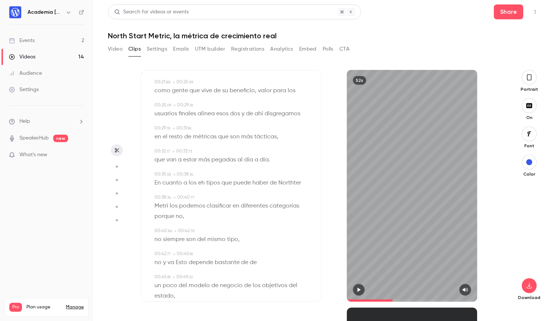
scroll to position [194, 0]
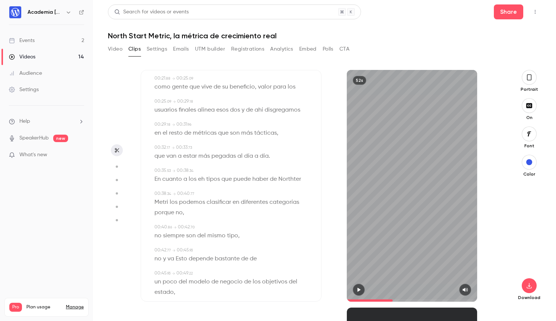
click at [203, 180] on span "eh" at bounding box center [201, 179] width 7 height 10
type input "****"
click at [202, 193] on button "Edit" at bounding box center [199, 193] width 26 height 12
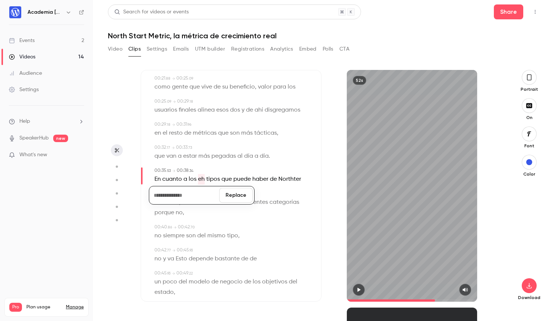
click at [235, 195] on button "Replace" at bounding box center [235, 195] width 33 height 15
type input "****"
click at [282, 178] on span "Northter" at bounding box center [281, 179] width 23 height 10
click at [282, 193] on button "Edit" at bounding box center [280, 193] width 26 height 12
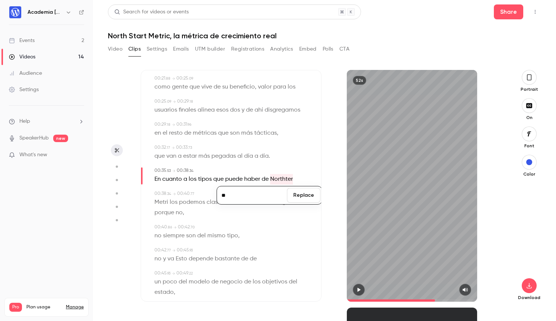
type input "*"
type input "**********"
click at [303, 196] on button "Replace" at bounding box center [303, 195] width 33 height 15
click at [160, 202] on span "Metri" at bounding box center [161, 202] width 14 height 10
type input "****"
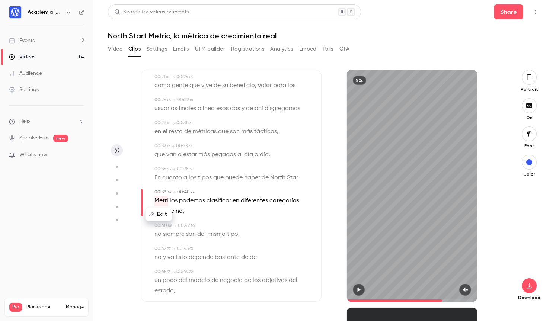
click at [161, 214] on button "Edit" at bounding box center [159, 214] width 26 height 12
click at [165, 216] on input "*****" at bounding box center [176, 218] width 67 height 15
type input "******"
click at [225, 218] on button "Replace" at bounding box center [227, 218] width 33 height 15
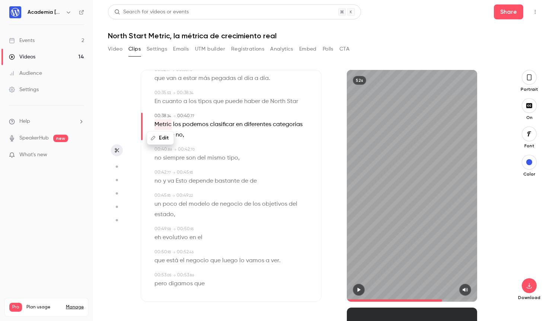
scroll to position [269, 0]
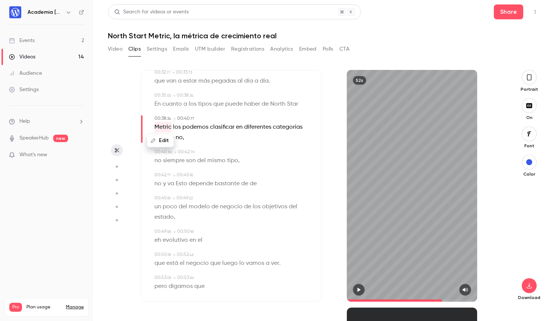
click at [230, 102] on span "puede" at bounding box center [233, 104] width 17 height 10
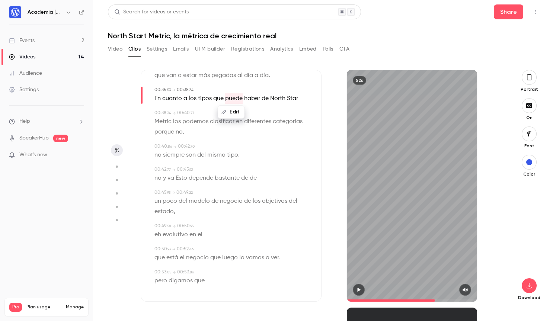
scroll to position [277, 0]
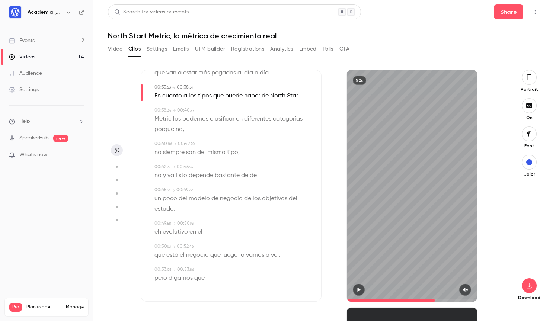
click at [158, 232] on span "eh" at bounding box center [157, 232] width 7 height 10
type input "****"
click at [158, 247] on button "Edit" at bounding box center [155, 246] width 26 height 12
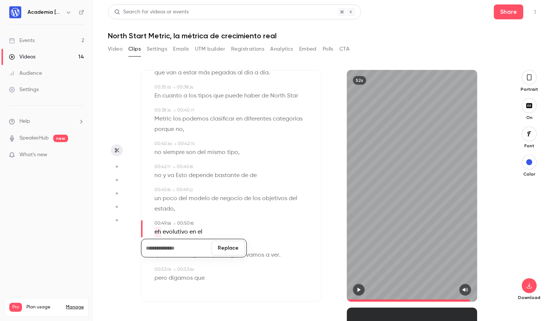
click at [221, 247] on button "Replace" at bounding box center [227, 248] width 33 height 15
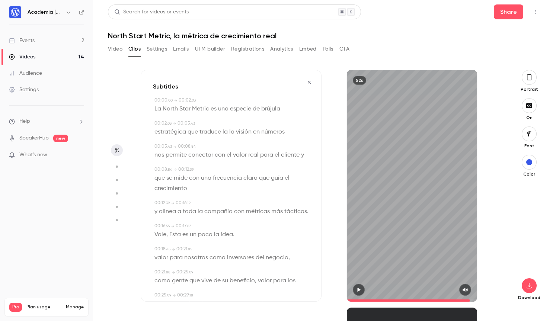
scroll to position [2, 0]
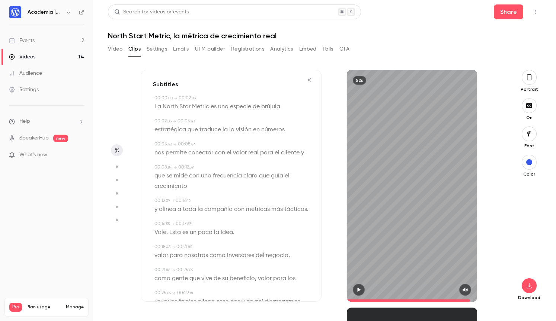
click at [309, 80] on icon "button" at bounding box center [309, 79] width 6 height 5
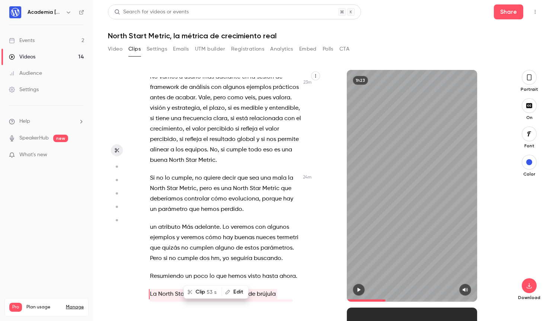
scroll to position [6558, 0]
click at [171, 271] on span "Resumiendo" at bounding box center [167, 276] width 34 height 10
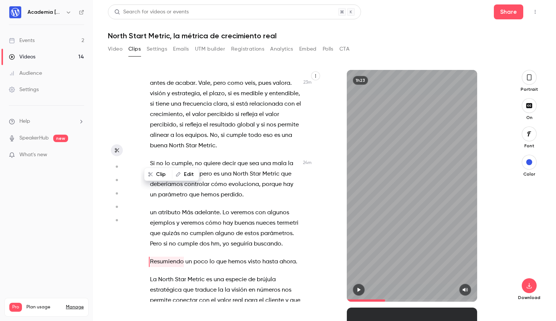
scroll to position [6574, 0]
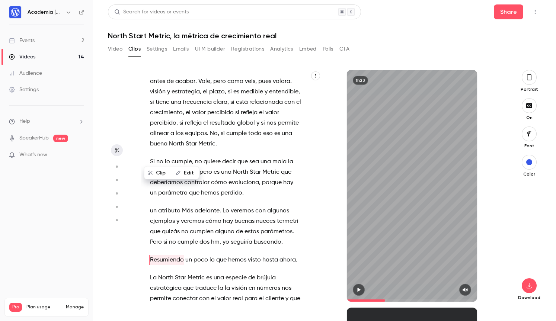
click at [214, 283] on span "traduce" at bounding box center [206, 288] width 22 height 10
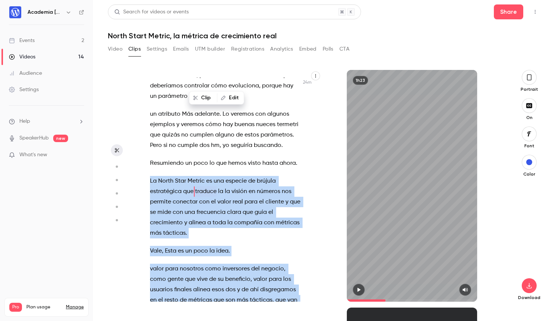
scroll to position [6680, 0]
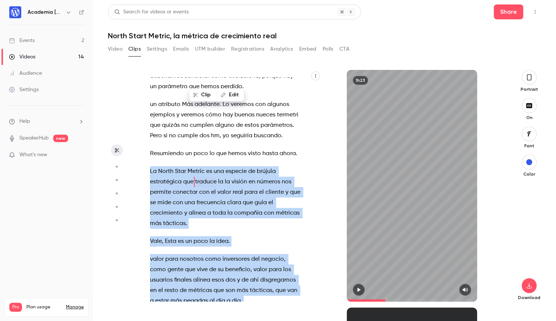
drag, startPoint x: 150, startPoint y: 179, endPoint x: 279, endPoint y: 267, distance: 156.5
click at [279, 267] on div "Está . Muy bien . [PERSON_NAME] , supongo que esto ya como siempre está ya en d…" at bounding box center [229, 189] width 177 height 224
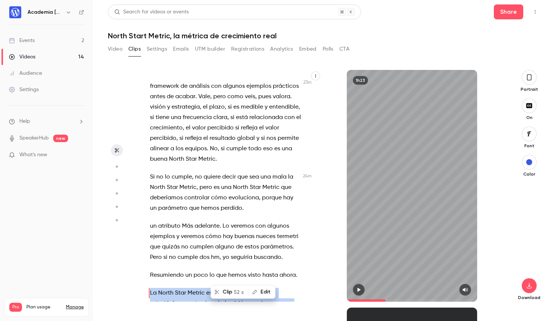
scroll to position [6558, 0]
click at [235, 291] on span "52 s" at bounding box center [239, 292] width 10 height 8
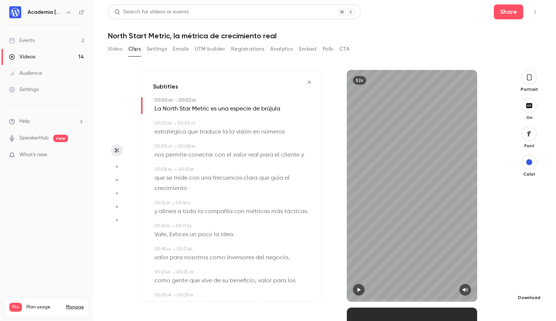
click at [530, 286] on icon "button" at bounding box center [528, 286] width 9 height 6
click at [309, 81] on icon "button" at bounding box center [309, 82] width 6 height 5
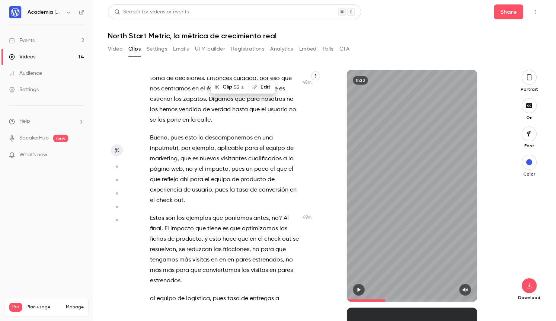
scroll to position [13407, 0]
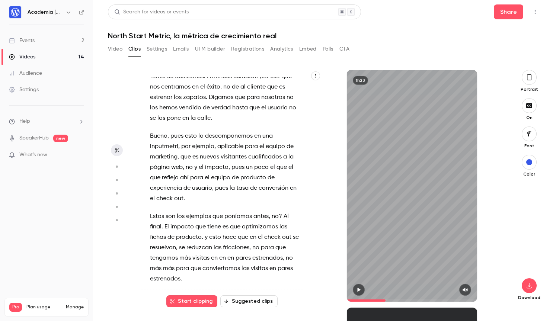
type input "******"
